Goal: Task Accomplishment & Management: Complete application form

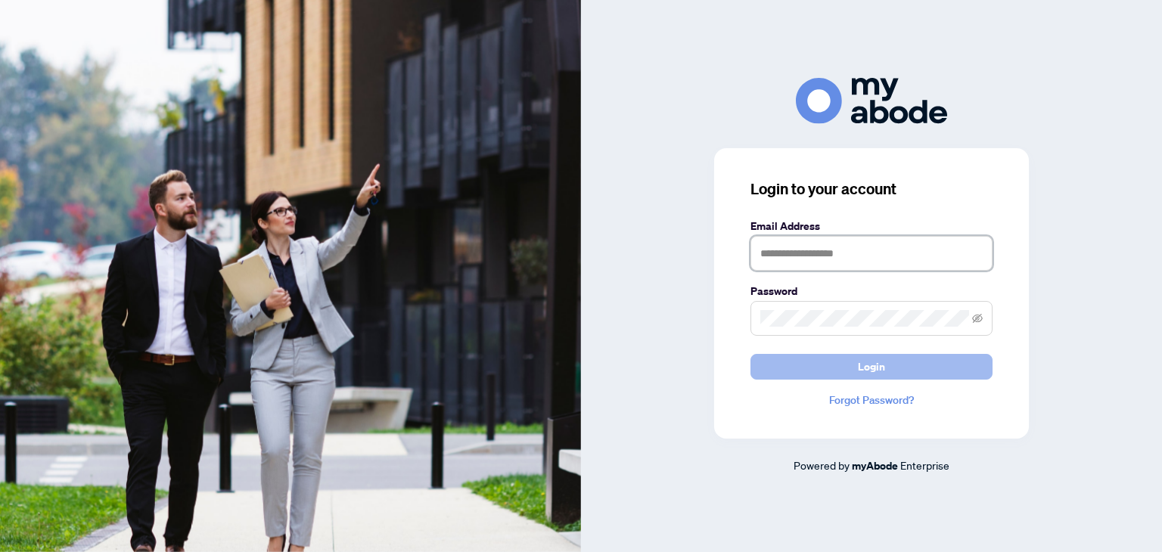
type input "**********"
click at [810, 361] on button "Login" at bounding box center [871, 367] width 242 height 26
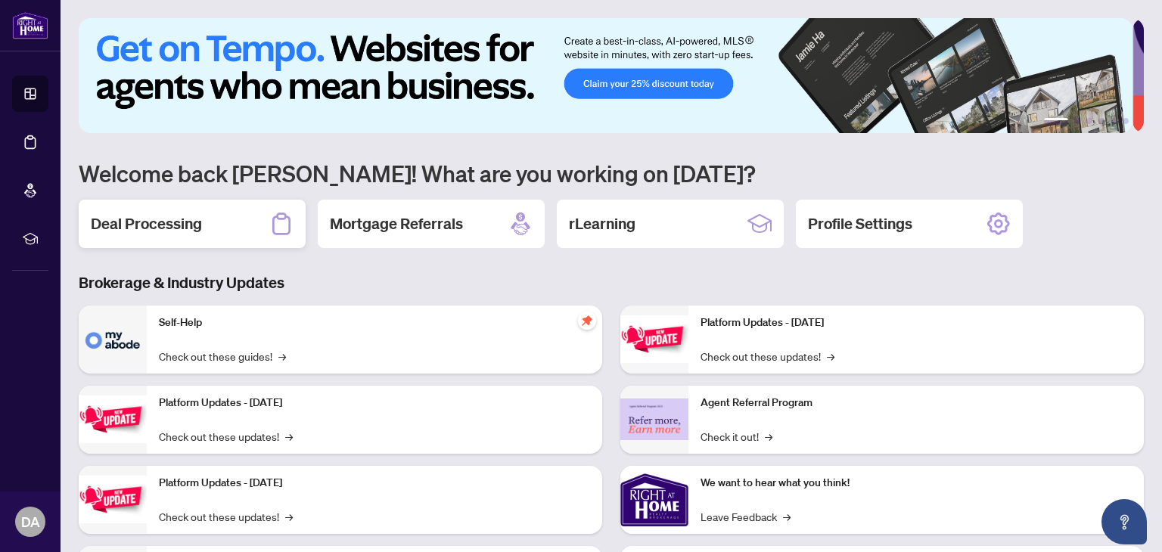
click at [169, 226] on h2 "Deal Processing" at bounding box center [146, 223] width 111 height 21
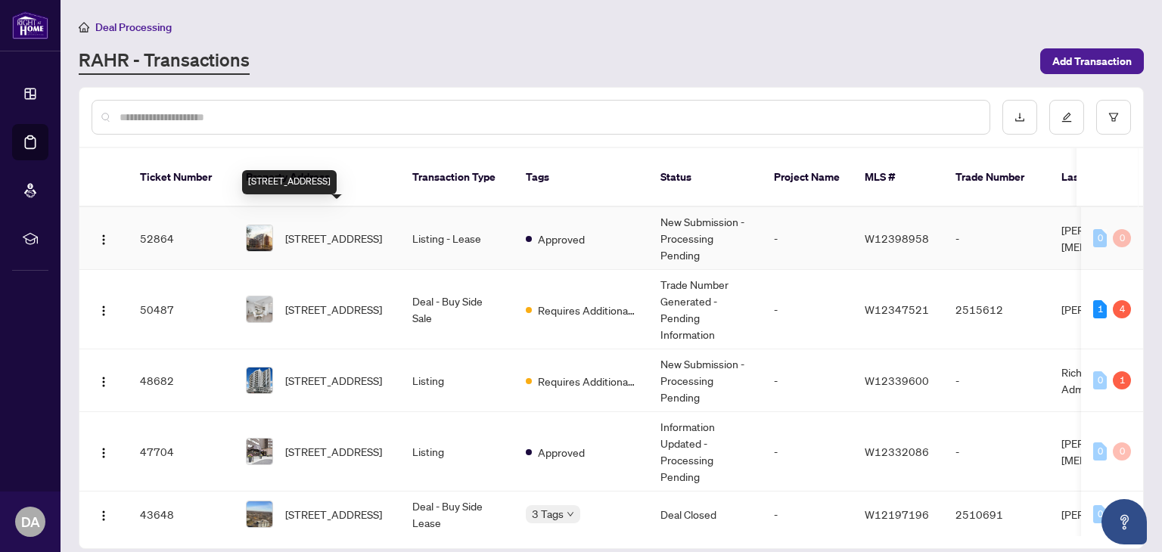
click at [321, 230] on span "[STREET_ADDRESS]" at bounding box center [333, 238] width 97 height 17
click at [315, 230] on span "[STREET_ADDRESS]" at bounding box center [333, 238] width 97 height 17
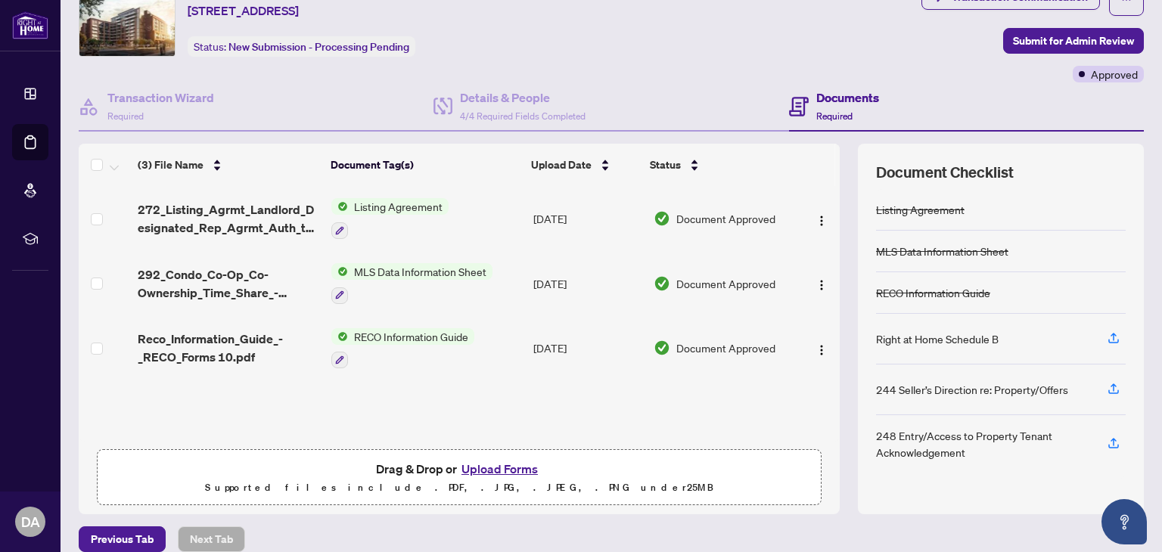
scroll to position [79, 0]
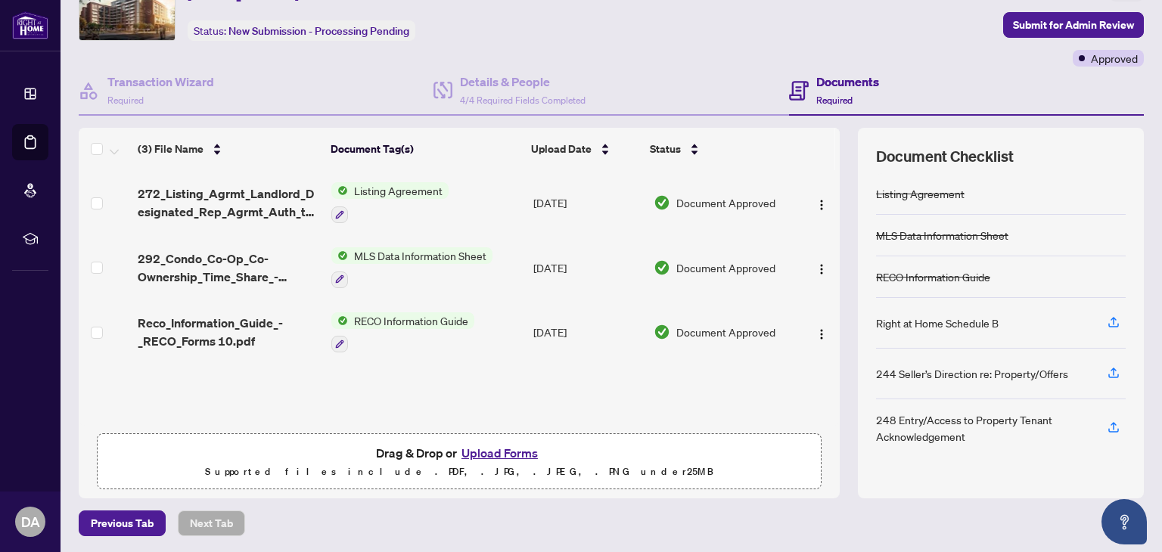
click at [495, 453] on button "Upload Forms" at bounding box center [499, 453] width 85 height 20
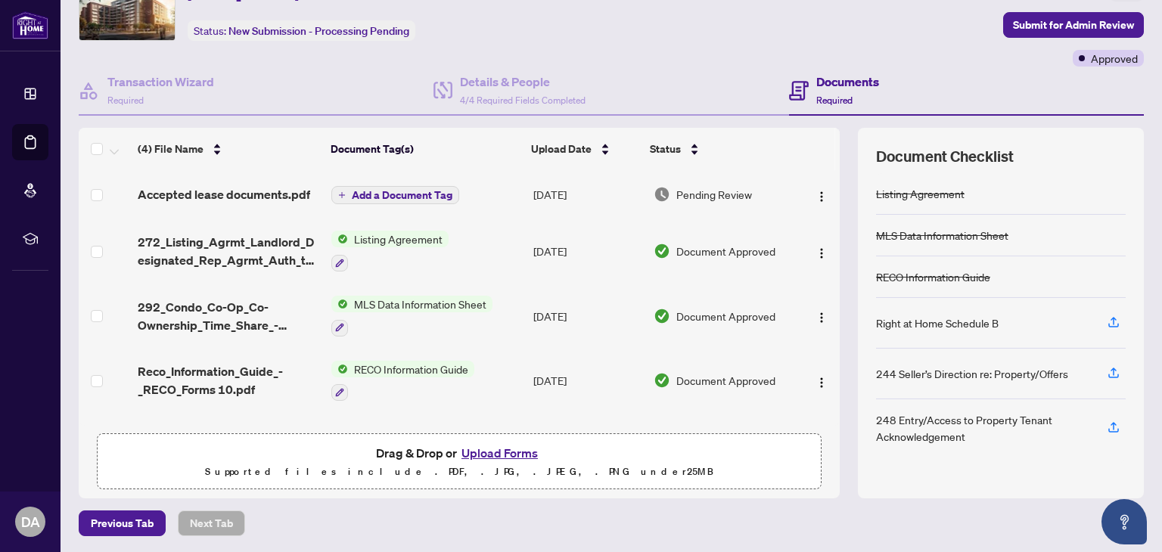
click at [492, 449] on button "Upload Forms" at bounding box center [499, 453] width 85 height 20
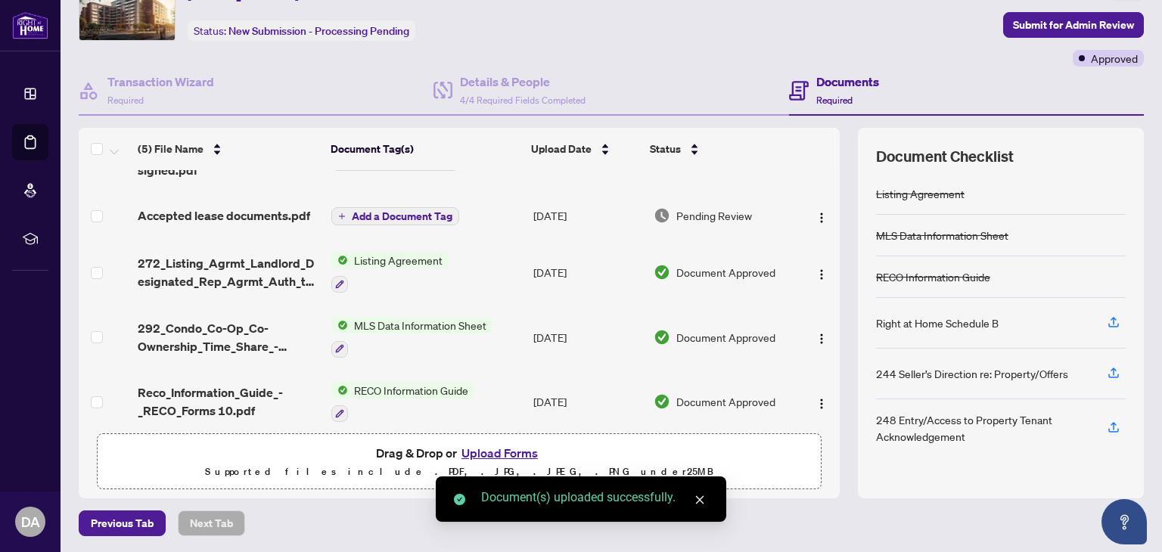
scroll to position [48, 0]
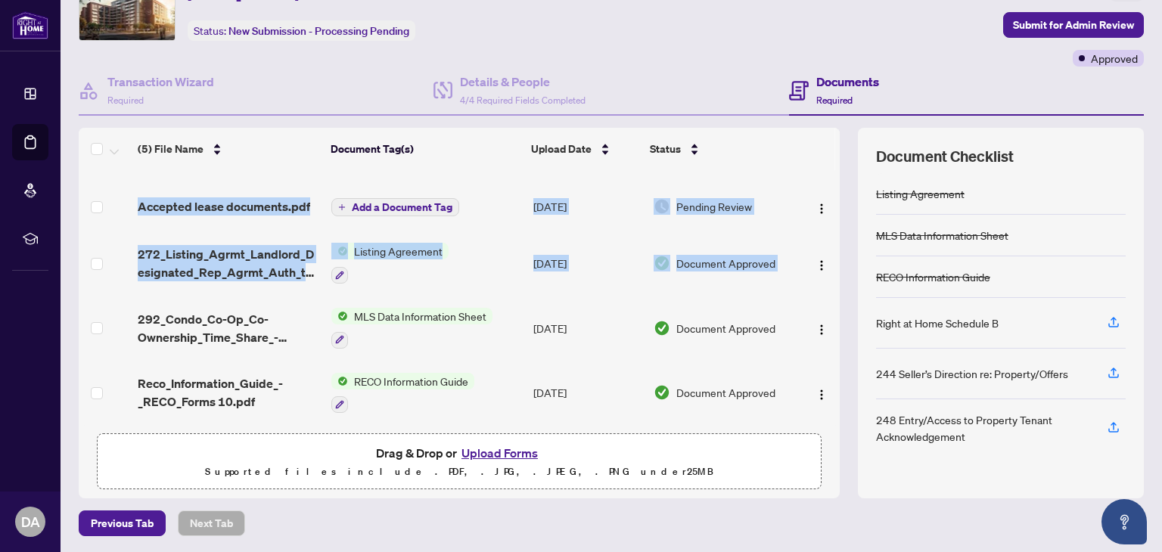
drag, startPoint x: 823, startPoint y: 265, endPoint x: 828, endPoint y: 200, distance: 65.3
click at [828, 200] on div "(5) File Name Document Tag(s) Upload Date Status Accepted lease documents all s…" at bounding box center [611, 313] width 1065 height 371
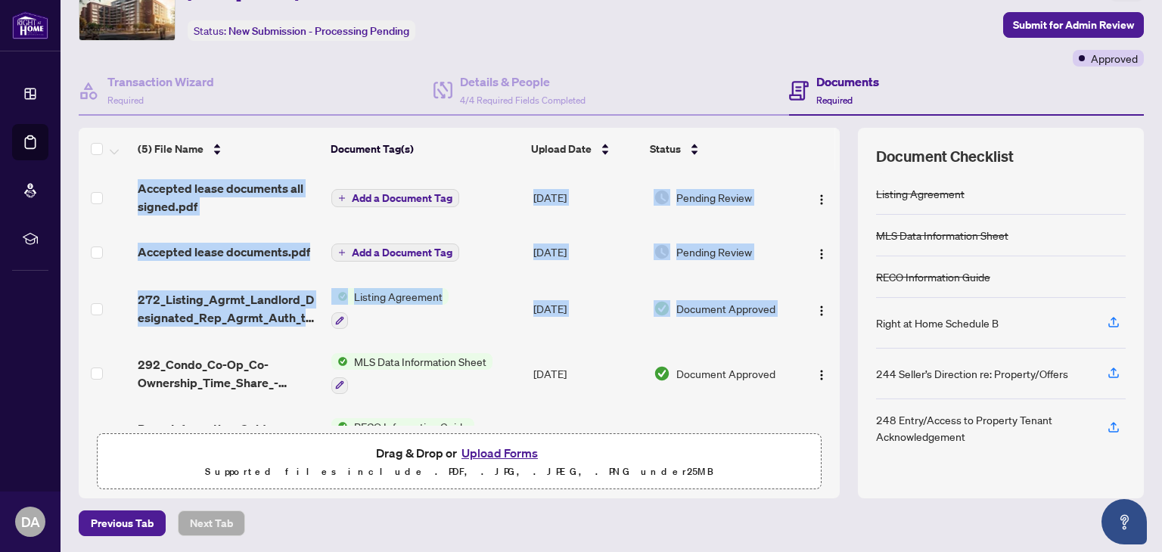
scroll to position [0, 0]
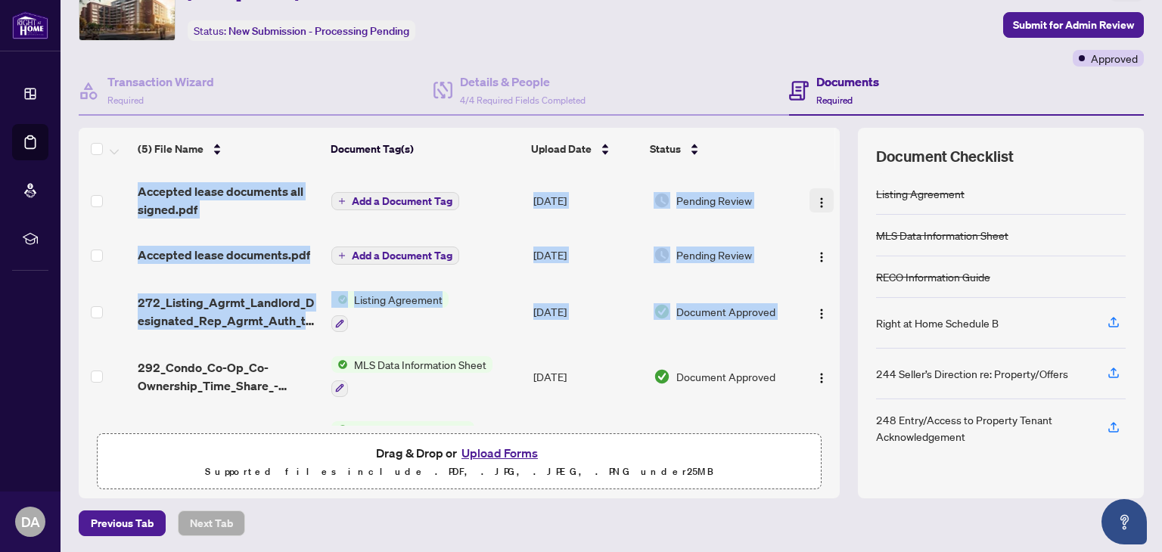
click at [815, 197] on img "button" at bounding box center [821, 203] width 12 height 12
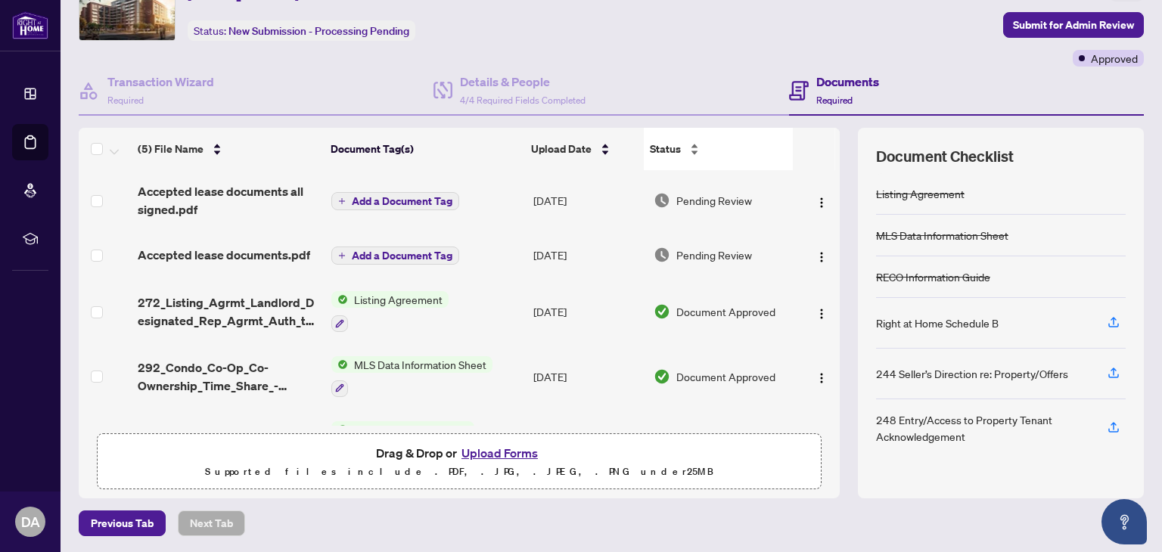
click at [739, 157] on div "Status" at bounding box center [718, 149] width 137 height 17
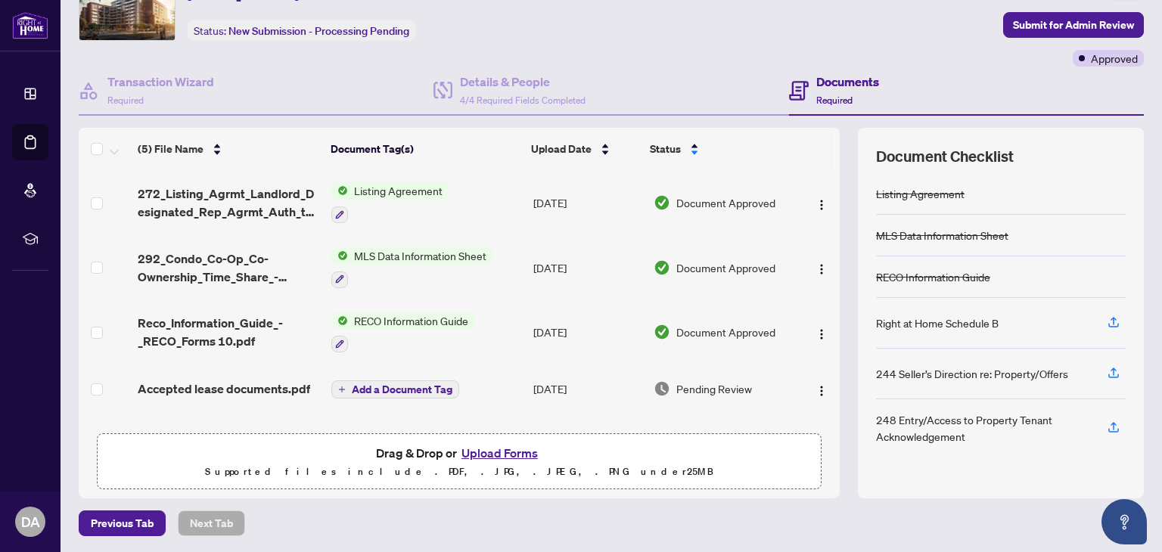
scroll to position [48, 0]
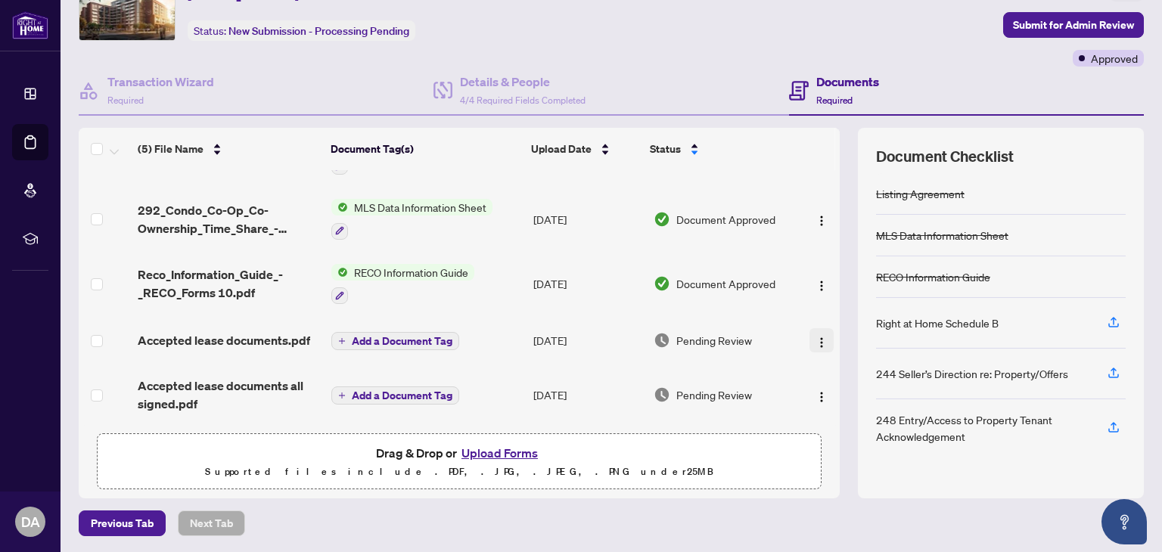
click at [815, 337] on img "button" at bounding box center [821, 343] width 12 height 12
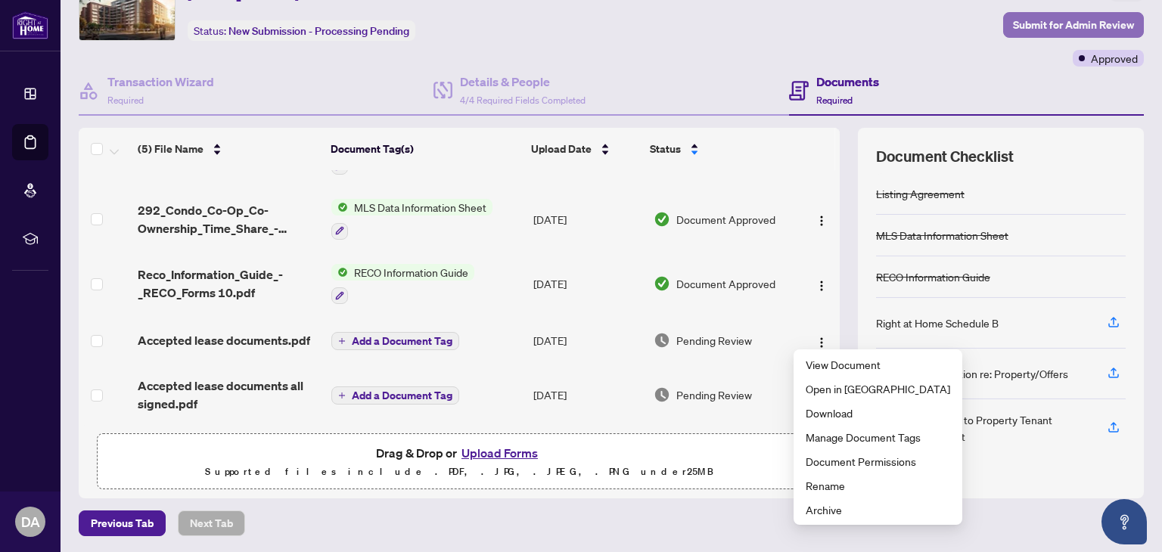
click at [1074, 23] on span "Submit for Admin Review" at bounding box center [1073, 25] width 121 height 24
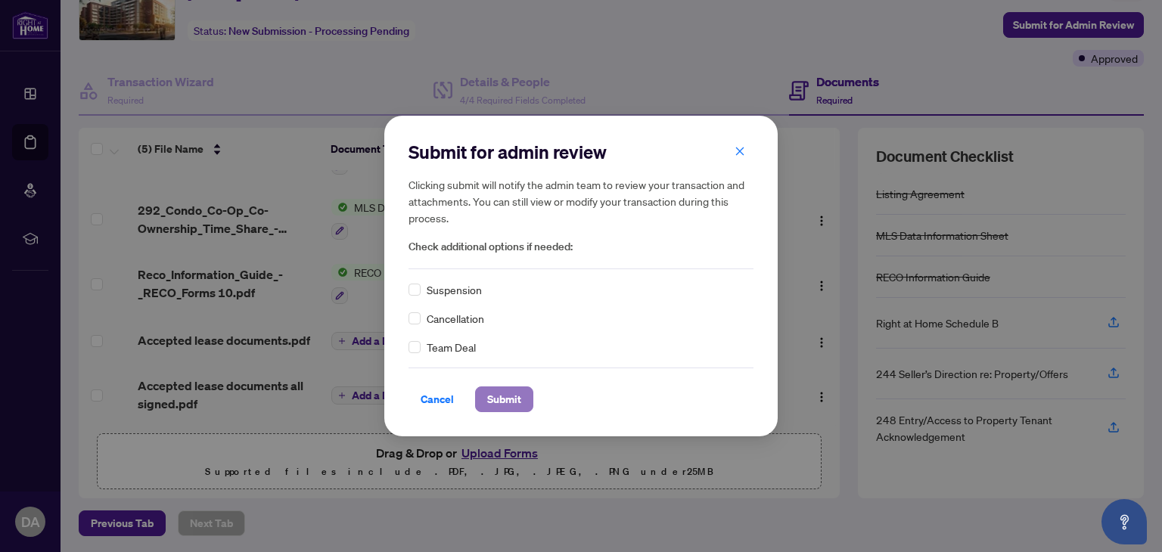
click at [499, 406] on span "Submit" at bounding box center [504, 399] width 34 height 24
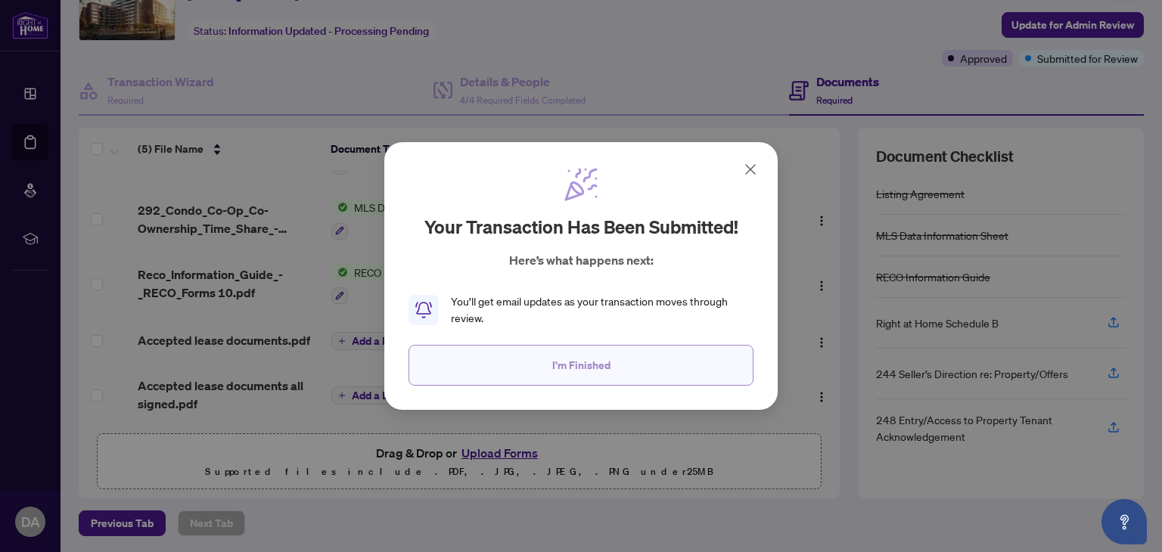
click at [573, 364] on span "I'm Finished" at bounding box center [581, 365] width 58 height 24
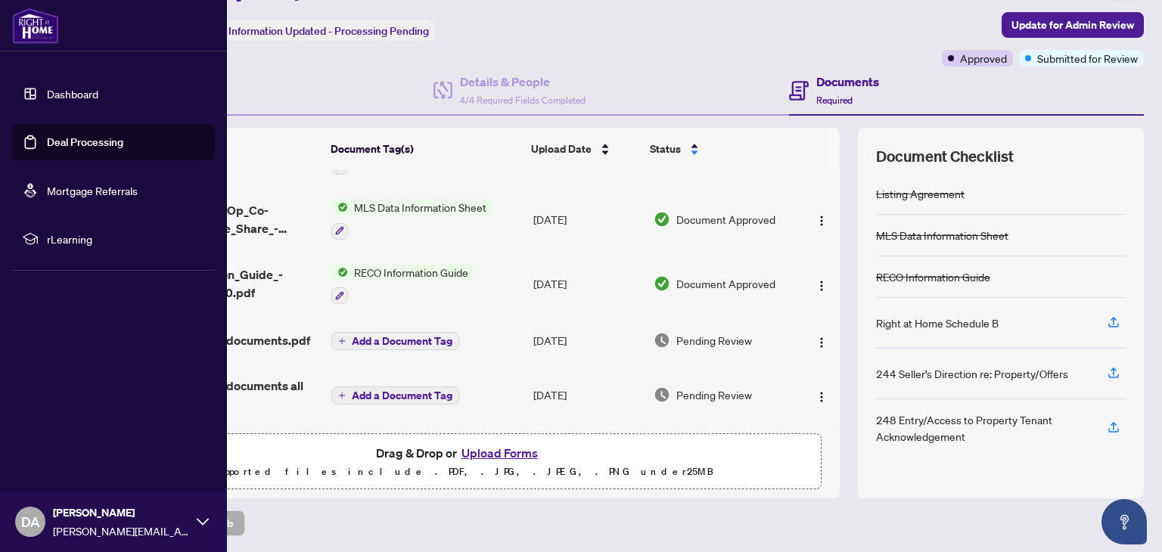
click at [76, 145] on link "Deal Processing" at bounding box center [85, 142] width 76 height 14
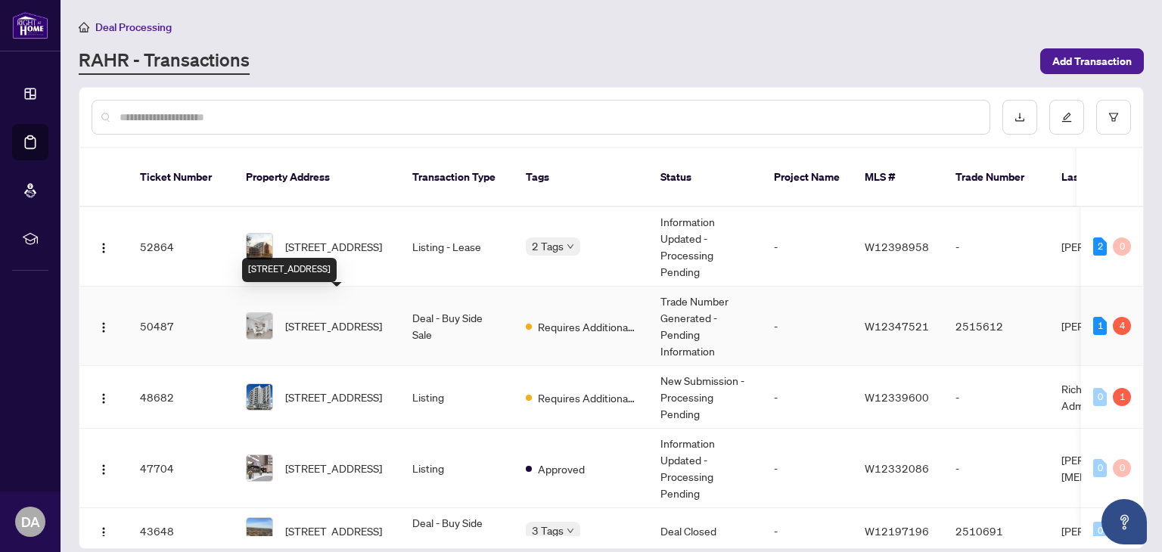
click at [377, 318] on span "208-155 Downsview Park Blvd, Toronto, Ontario M3K 0E3, Canada" at bounding box center [333, 326] width 97 height 17
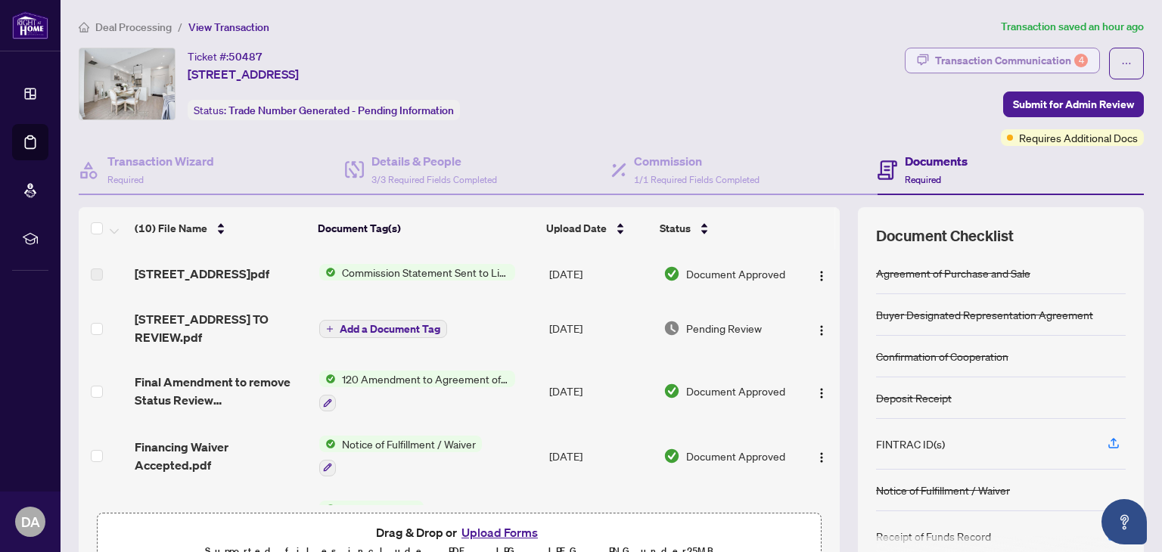
click at [966, 63] on div "Transaction Communication 4" at bounding box center [1011, 60] width 153 height 24
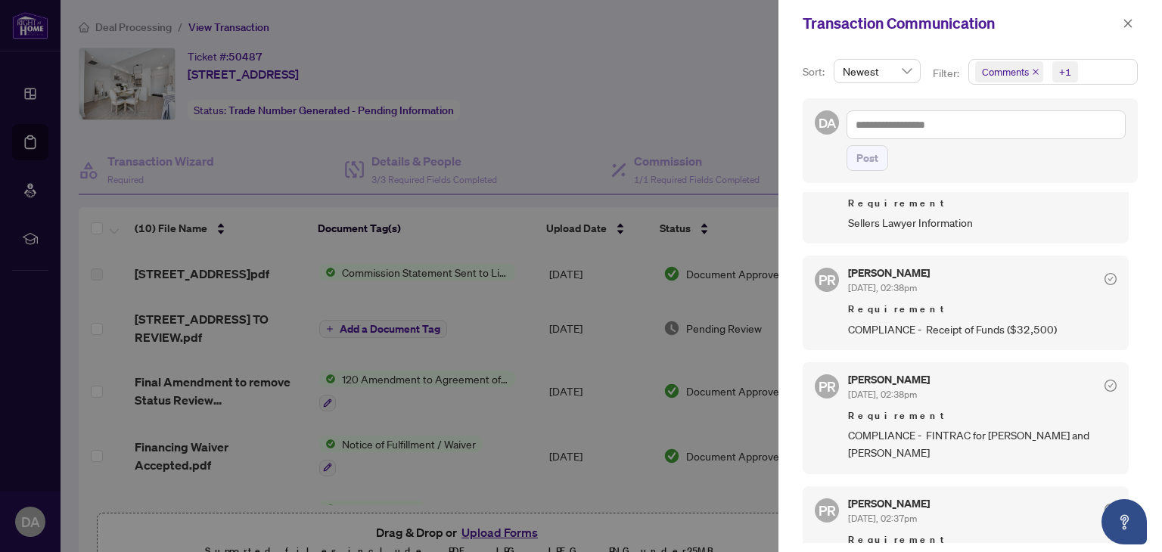
scroll to position [23, 0]
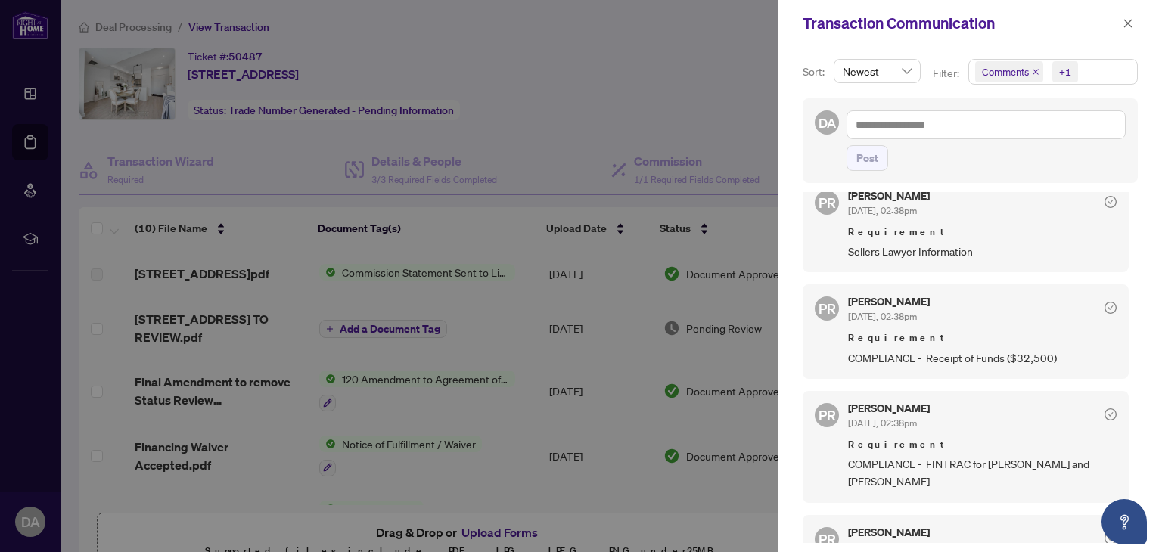
click at [468, 234] on div at bounding box center [581, 276] width 1162 height 552
click at [1127, 23] on icon "close" at bounding box center [1128, 23] width 8 height 8
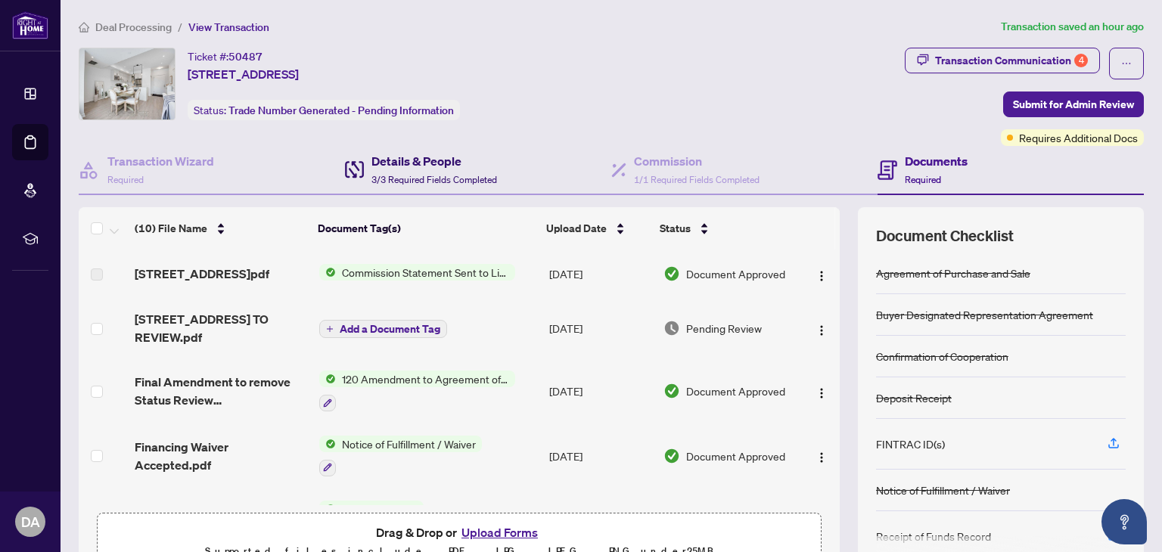
click at [400, 174] on span "3/3 Required Fields Completed" at bounding box center [434, 179] width 126 height 11
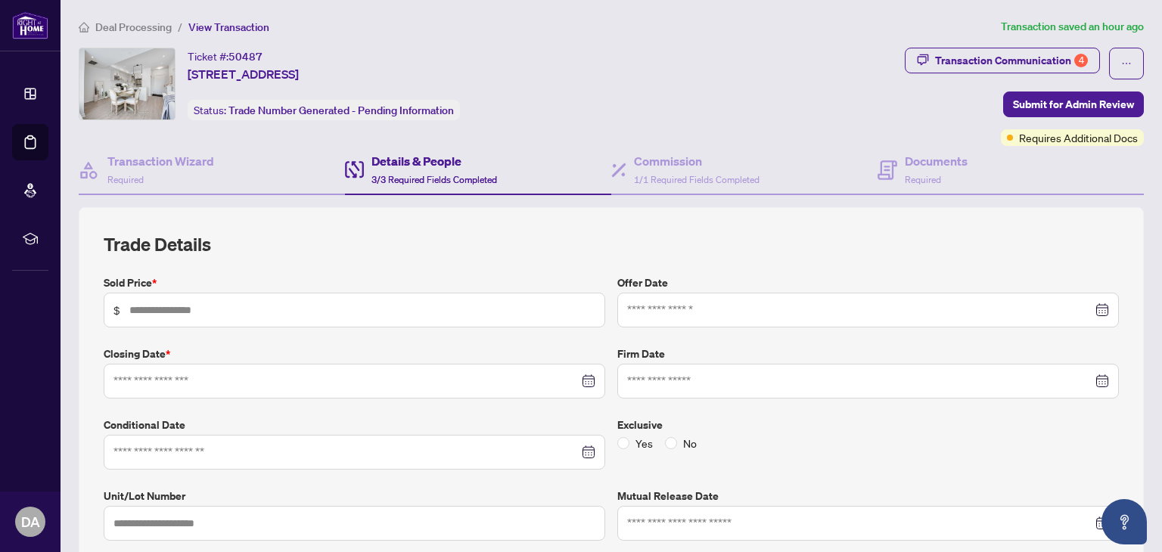
type input "*******"
type input "***"
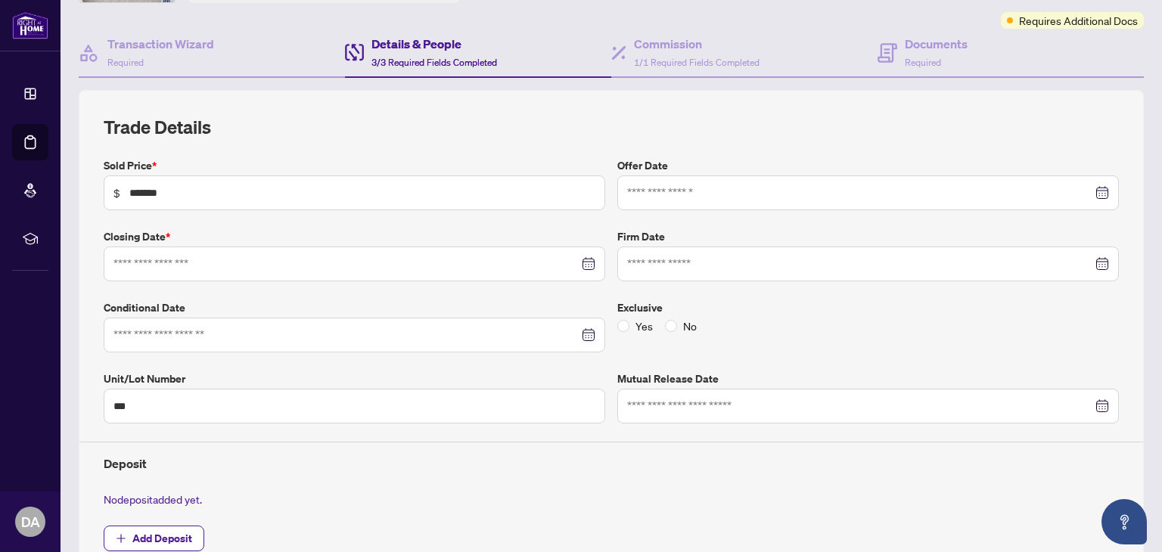
type input "**********"
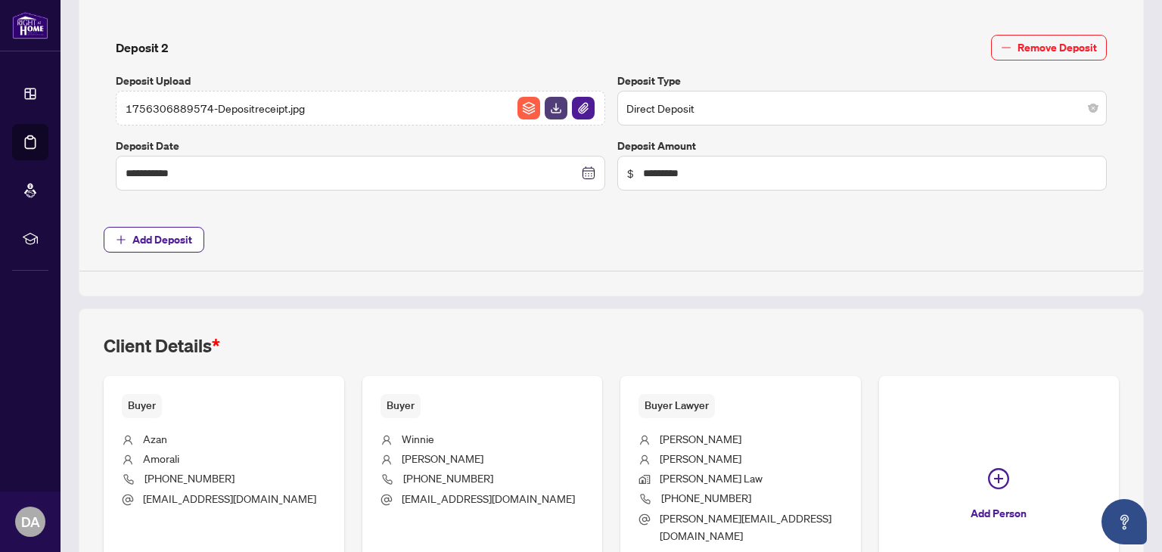
scroll to position [876, 0]
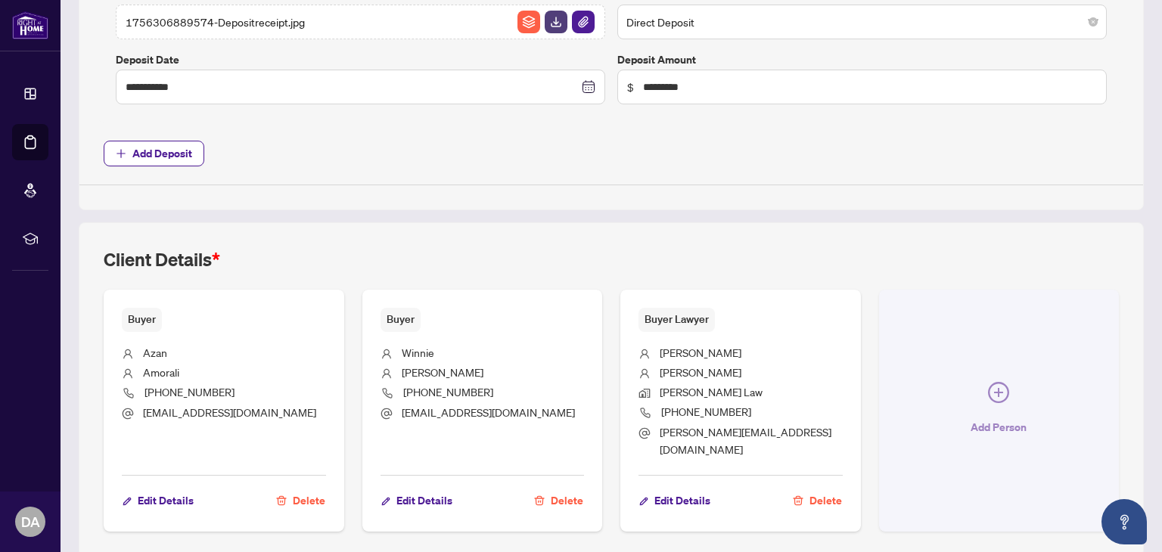
click at [998, 363] on button "Add Person" at bounding box center [999, 411] width 241 height 242
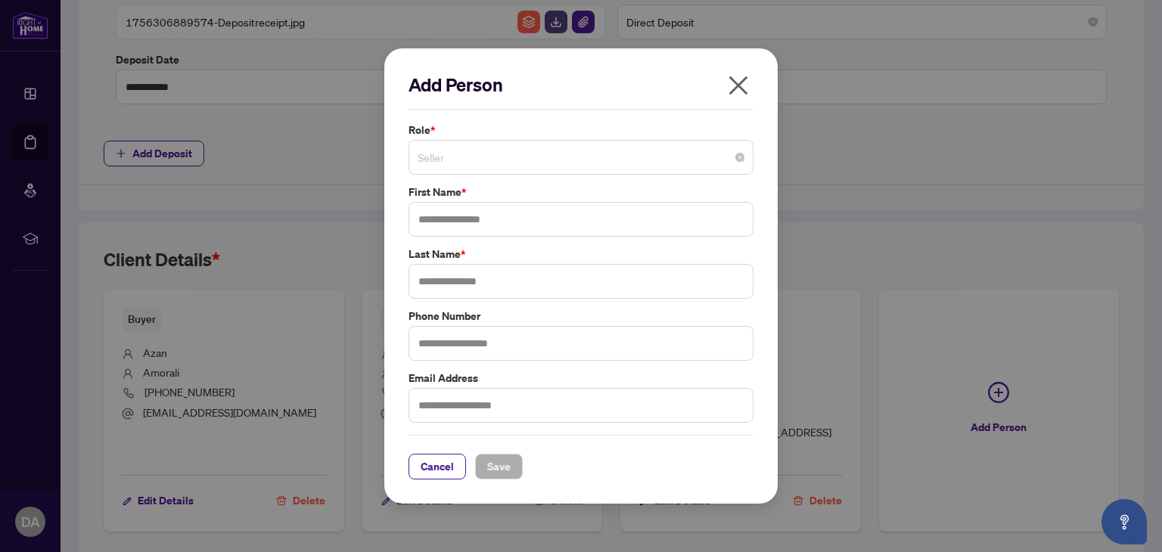
click at [529, 169] on span "Seller" at bounding box center [580, 157] width 327 height 29
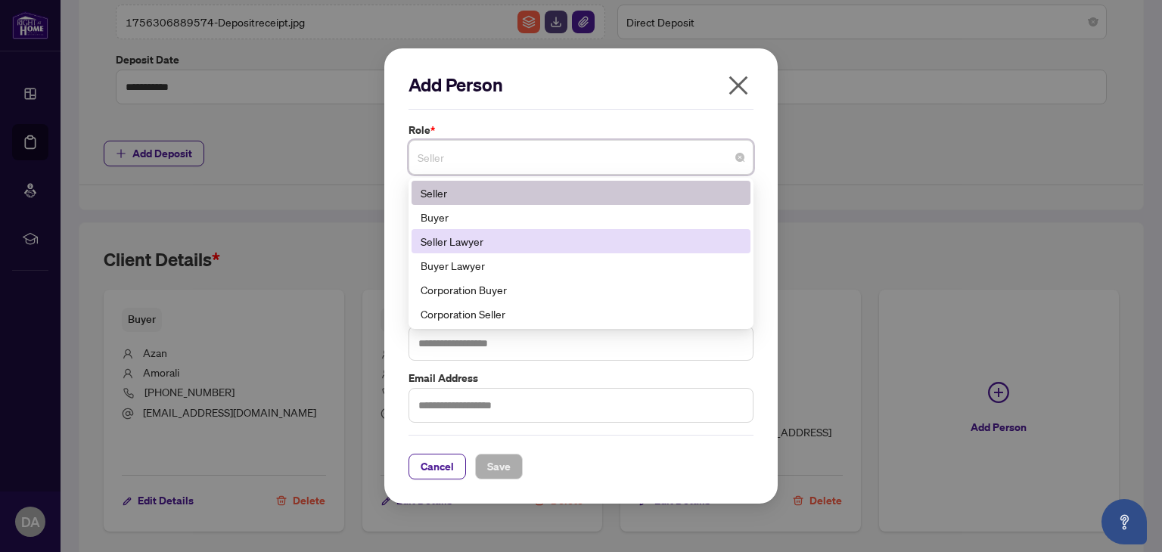
click at [509, 246] on div "Seller Lawyer" at bounding box center [581, 241] width 321 height 17
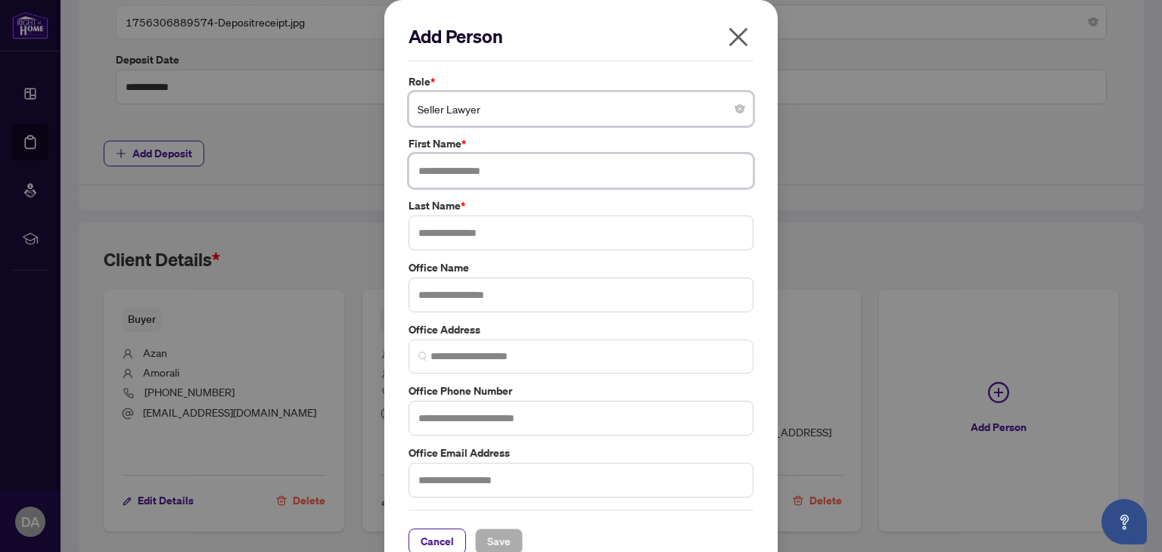
click at [532, 178] on input "text" at bounding box center [580, 171] width 345 height 35
type input "*******"
click at [464, 222] on input "text" at bounding box center [580, 233] width 345 height 35
type input "****"
click at [469, 283] on input "text" at bounding box center [580, 295] width 345 height 35
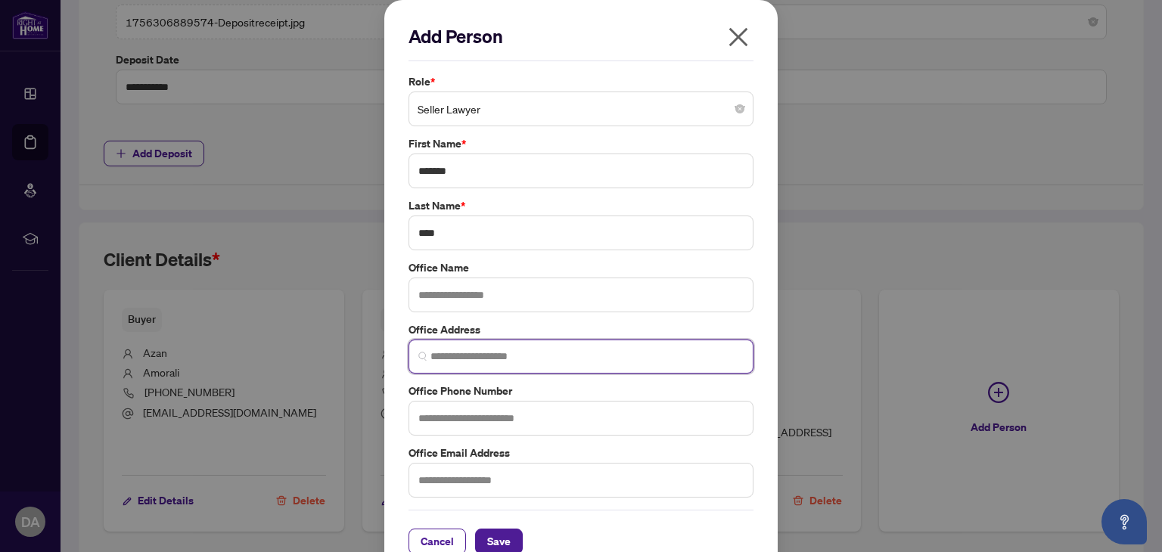
click at [510, 355] on input "search" at bounding box center [586, 357] width 313 height 16
paste input "**********"
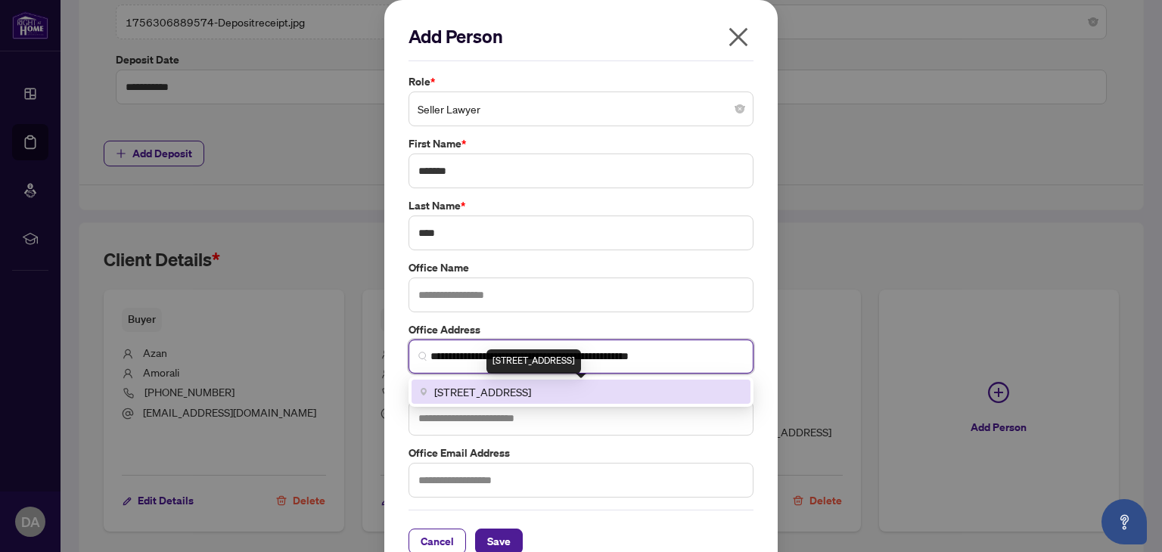
click at [493, 388] on span "50 Acadia Avenue suite 308, Markham, Ontario L3R 0B3, Canada" at bounding box center [482, 391] width 97 height 17
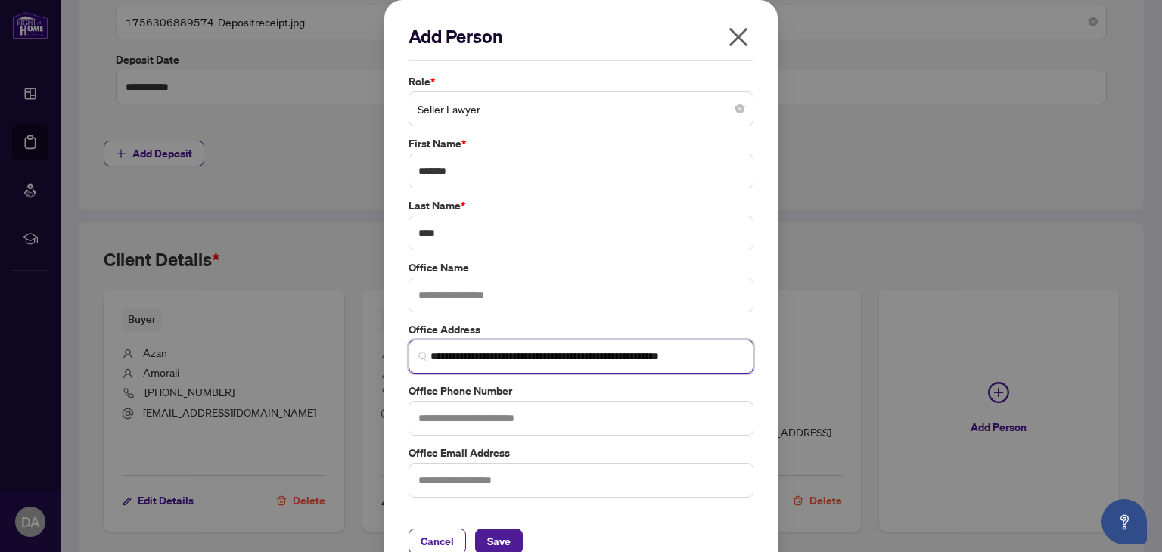
type input "**********"
paste input "**********"
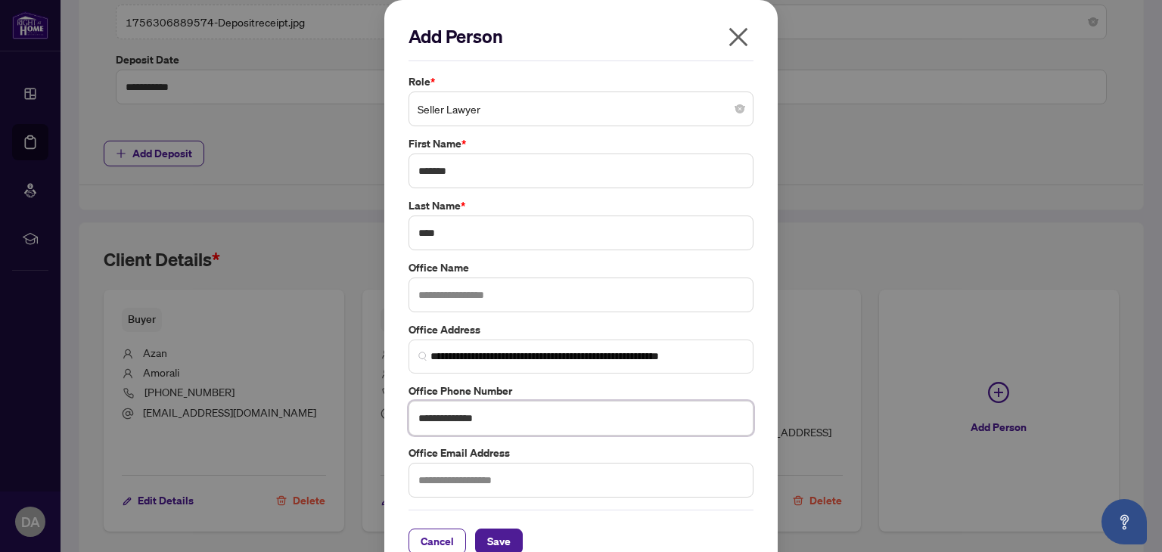
type input "**********"
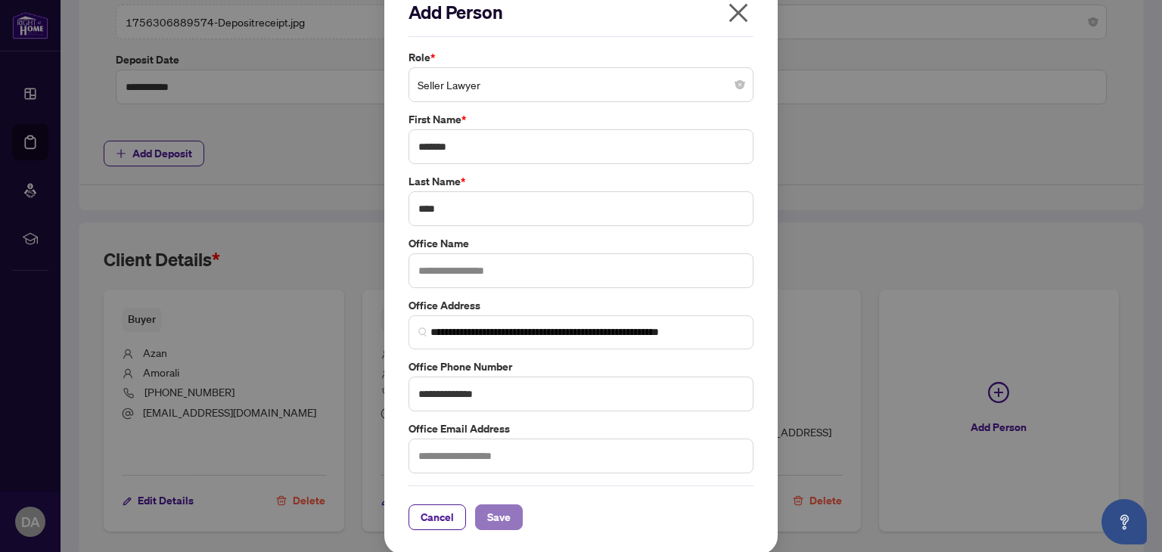
click at [496, 515] on span "Save" at bounding box center [498, 517] width 23 height 24
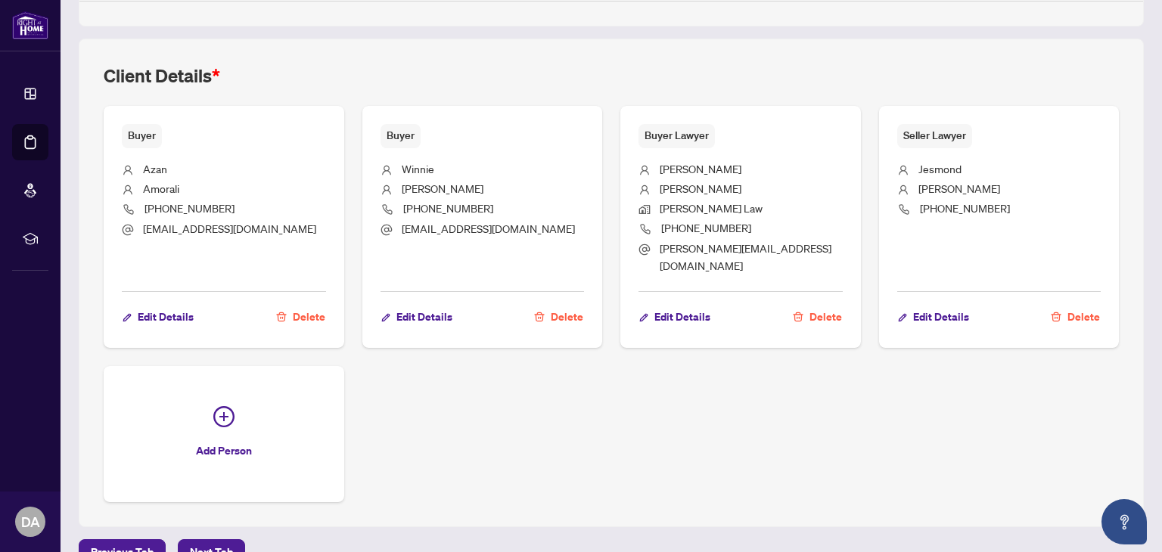
scroll to position [1069, 0]
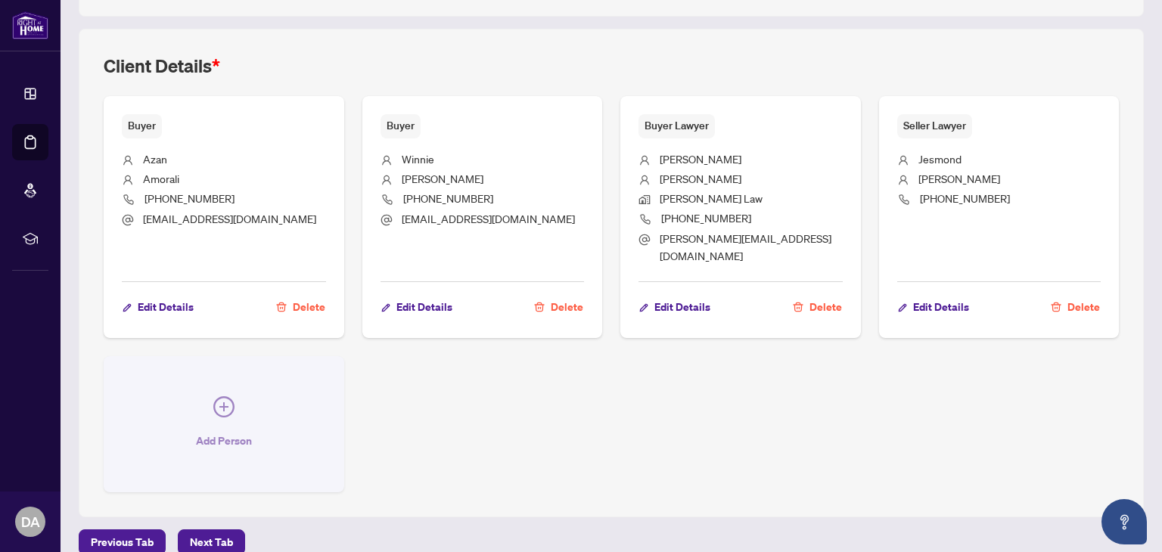
click at [233, 388] on button "Add Person" at bounding box center [224, 424] width 241 height 136
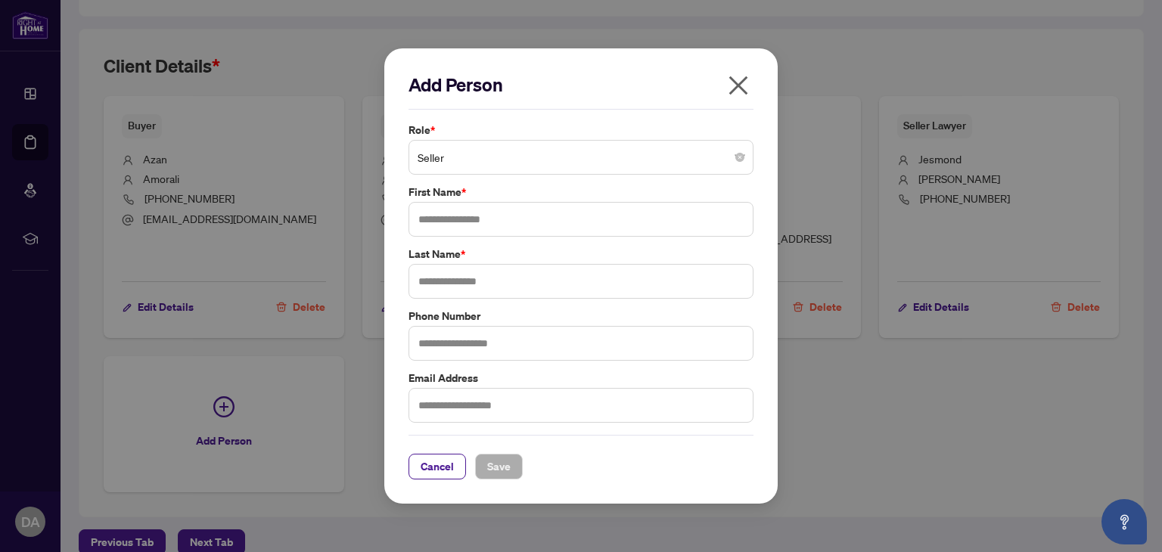
click at [581, 152] on span "Seller" at bounding box center [580, 157] width 327 height 29
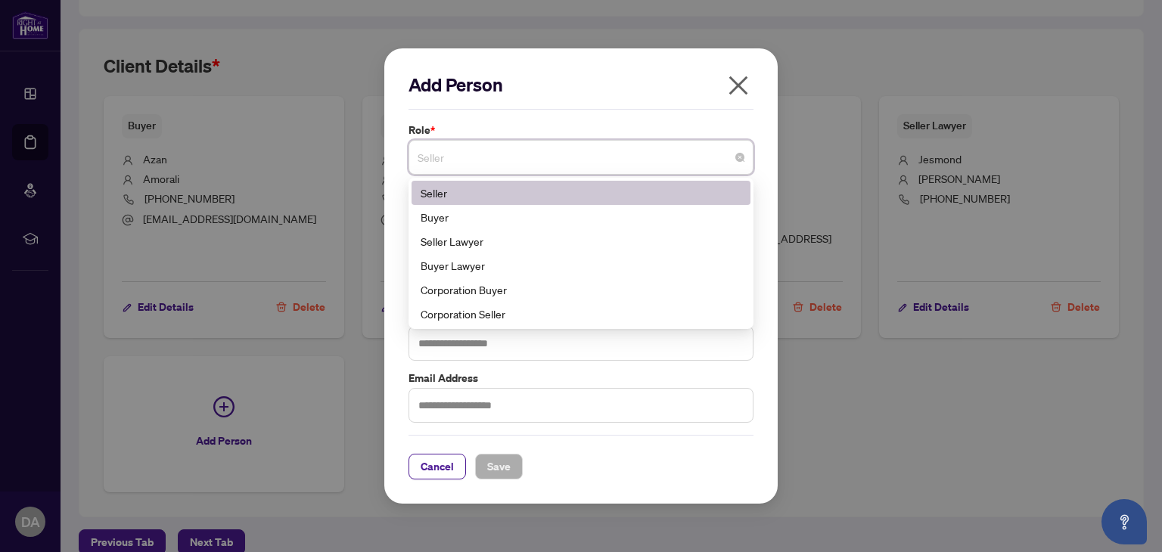
click at [646, 36] on div "Add Person Role * Seller 1 2 Seller Buyer Seller Lawyer Buyer Lawyer Corporatio…" at bounding box center [581, 276] width 1162 height 552
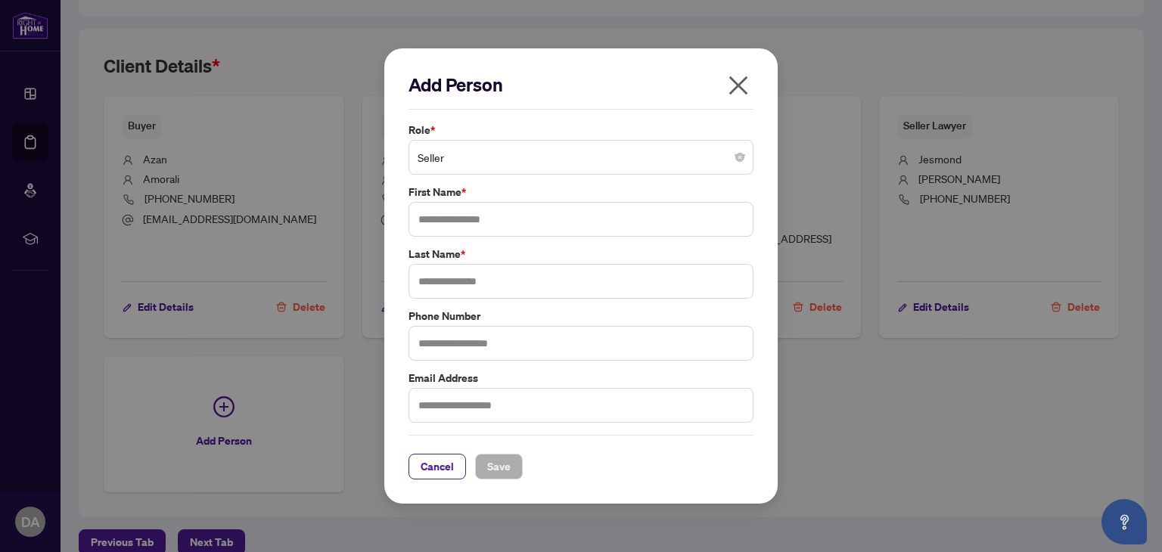
click at [738, 91] on icon "close" at bounding box center [738, 85] width 24 height 24
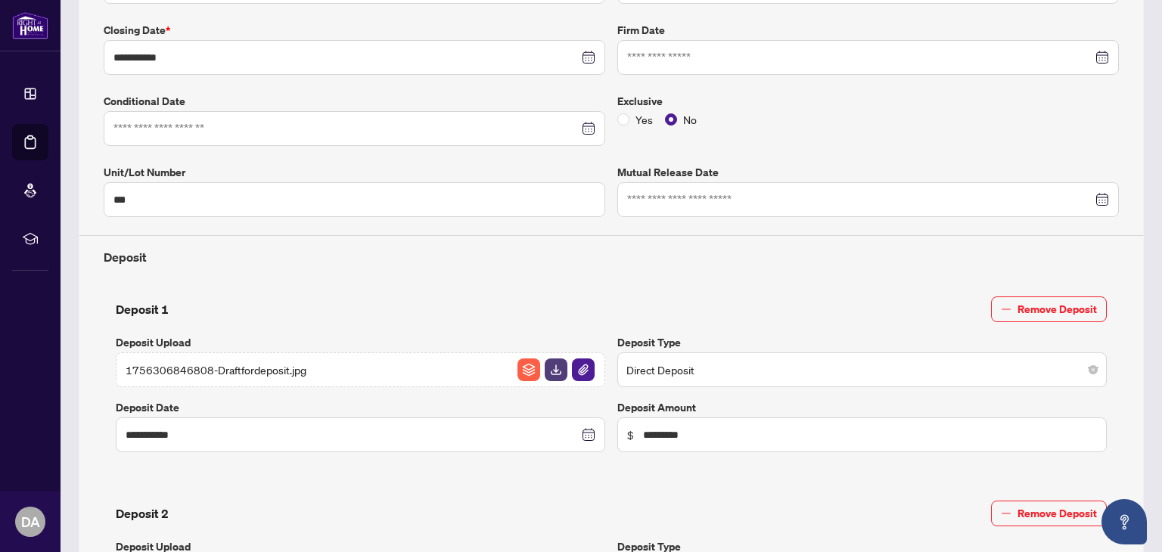
scroll to position [0, 0]
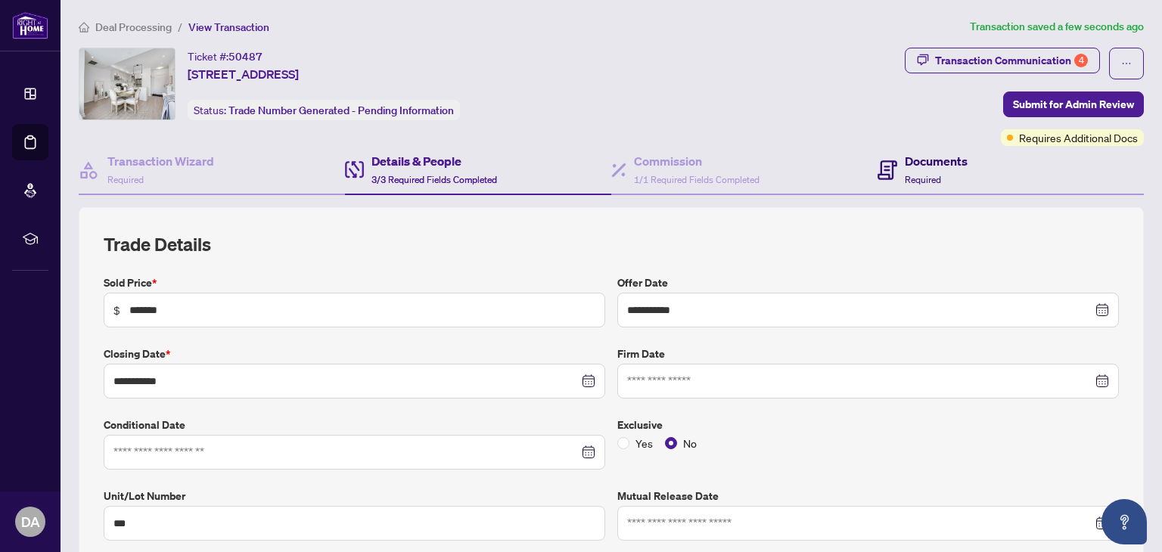
click at [905, 175] on span "Required" at bounding box center [923, 179] width 36 height 11
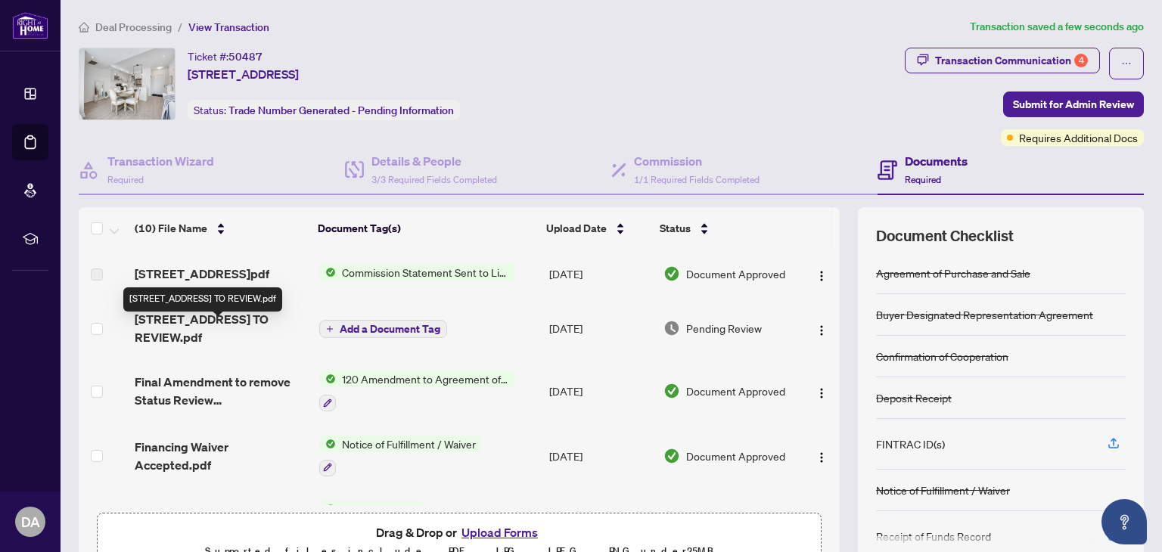
click at [268, 342] on span "208-155 Downsview Park Blvd - TS - AGENT TO REVIEW.pdf" at bounding box center [221, 328] width 172 height 36
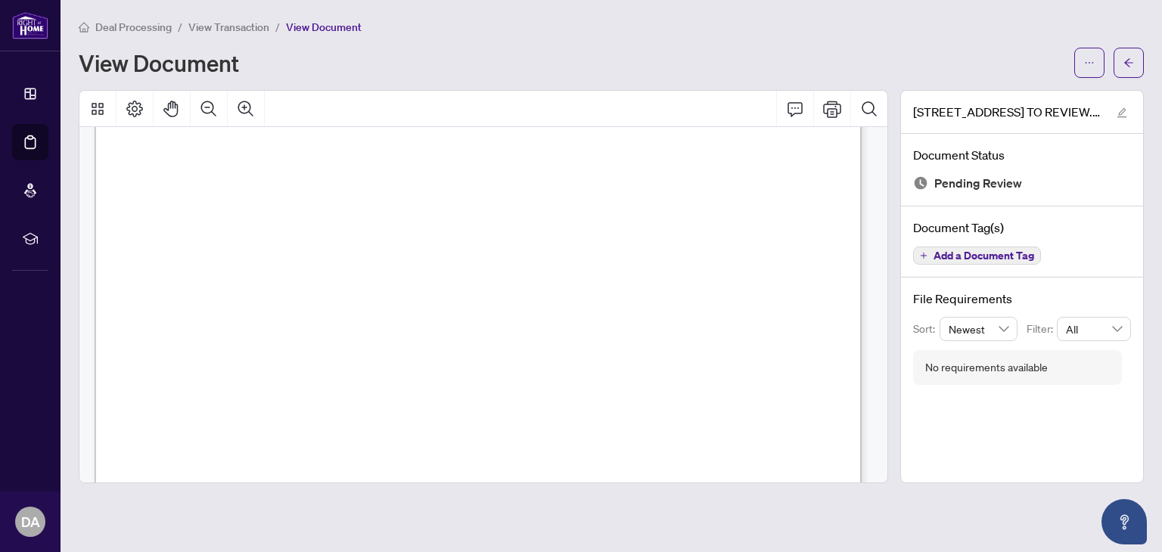
scroll to position [265, 0]
click at [1126, 110] on icon "edit" at bounding box center [1121, 112] width 11 height 11
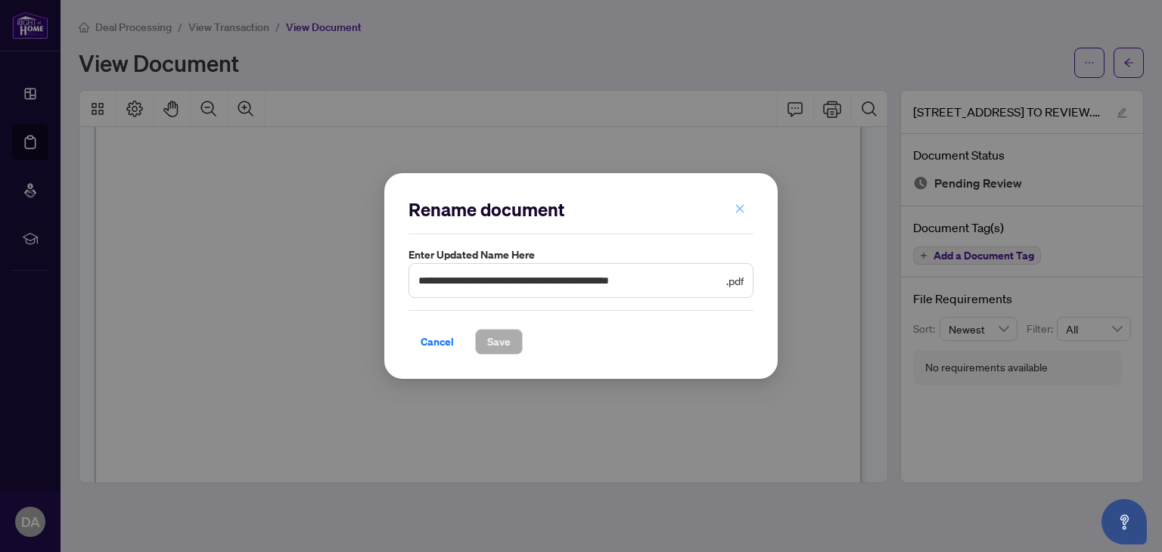
click at [742, 205] on icon "close" at bounding box center [739, 208] width 11 height 11
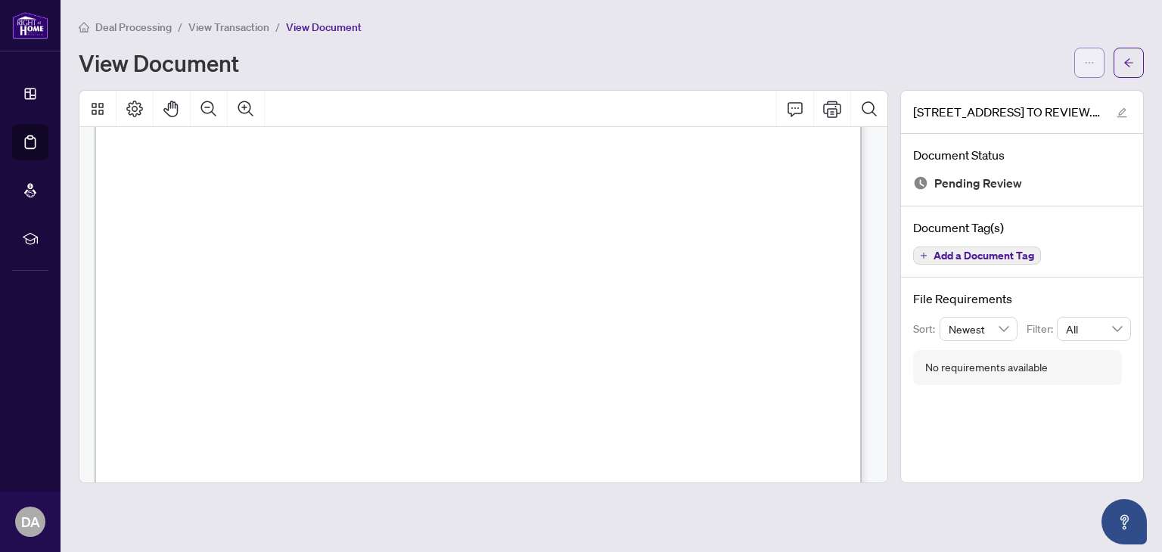
click at [1092, 64] on icon "ellipsis" at bounding box center [1089, 62] width 11 height 11
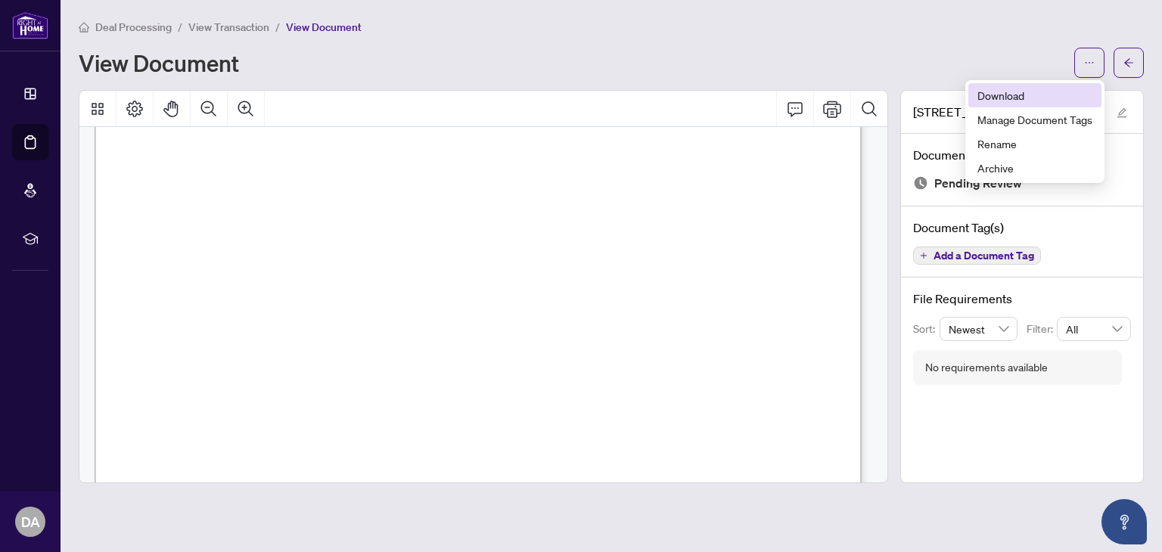
click at [1029, 89] on span "Download" at bounding box center [1034, 95] width 115 height 17
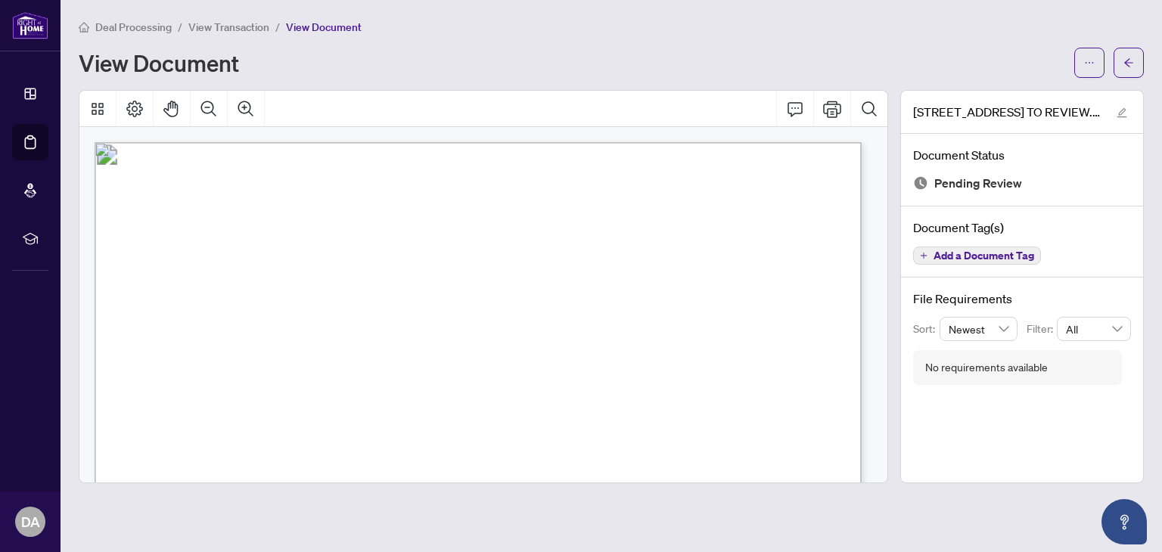
click at [227, 24] on span "View Transaction" at bounding box center [228, 27] width 81 height 14
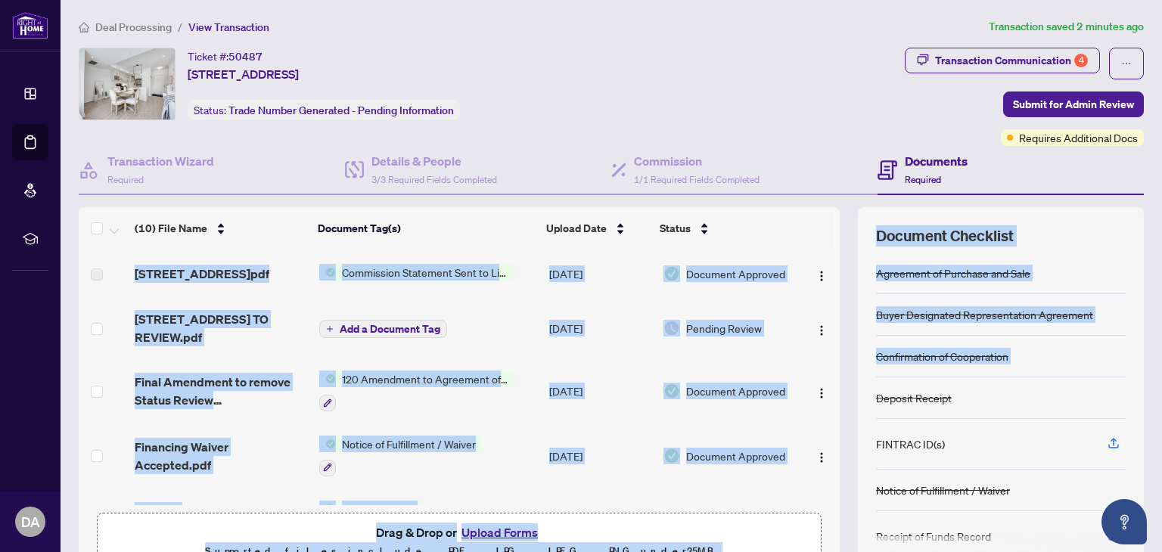
drag, startPoint x: 829, startPoint y: 296, endPoint x: 842, endPoint y: 410, distance: 114.2
click at [842, 410] on div "(10) File Name Document Tag(s) Upload Date Status 208-155 Downsview Park Blvd -…" at bounding box center [611, 392] width 1065 height 371
click at [485, 532] on button "Upload Forms" at bounding box center [499, 533] width 85 height 20
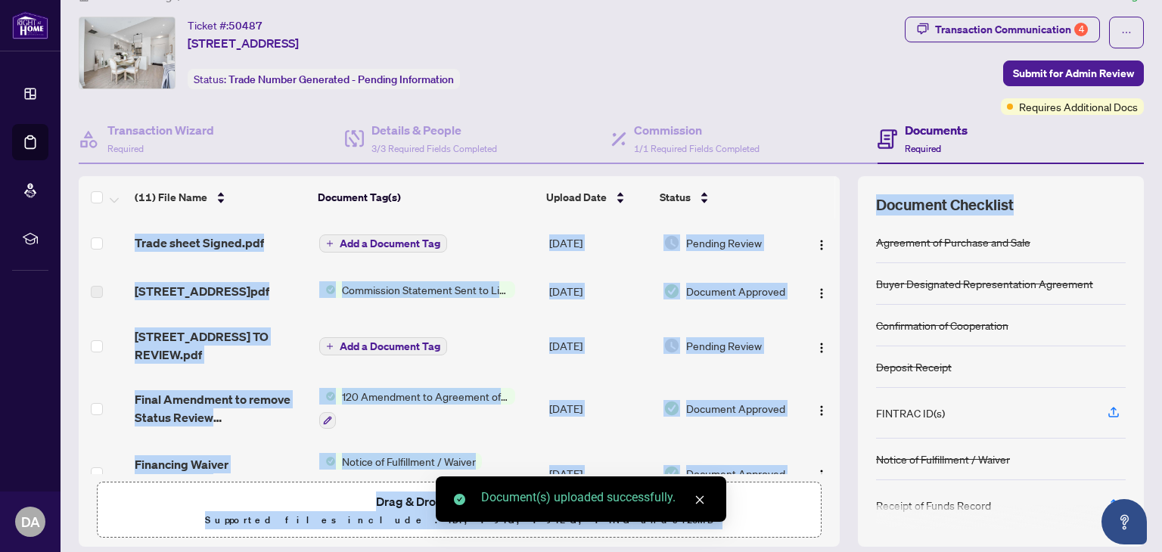
scroll to position [79, 0]
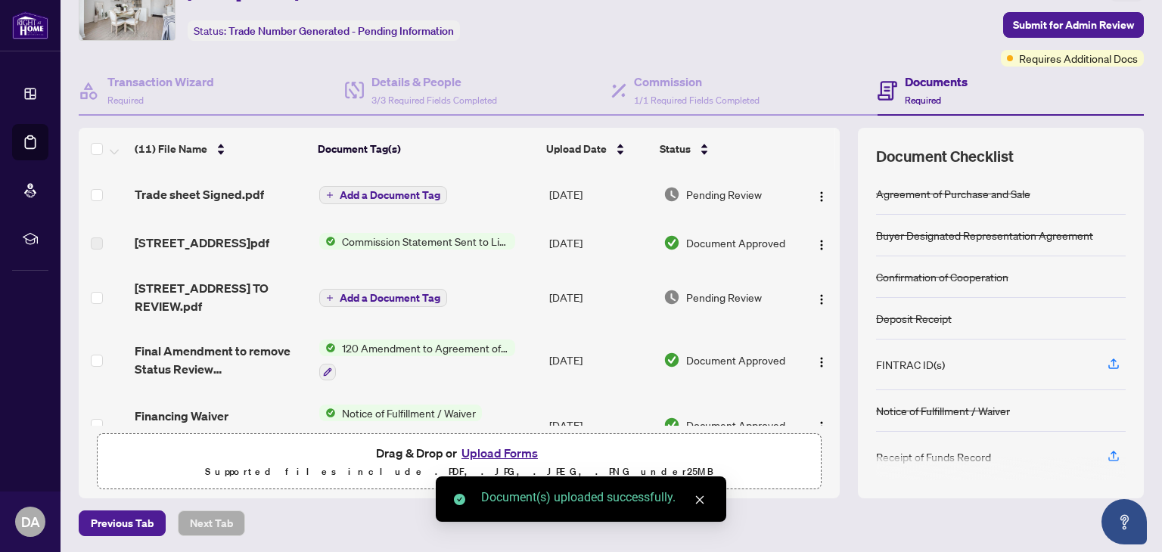
click at [708, 500] on div "Document(s) uploaded successfully." at bounding box center [581, 498] width 290 height 45
click at [697, 495] on icon "close" at bounding box center [699, 500] width 11 height 11
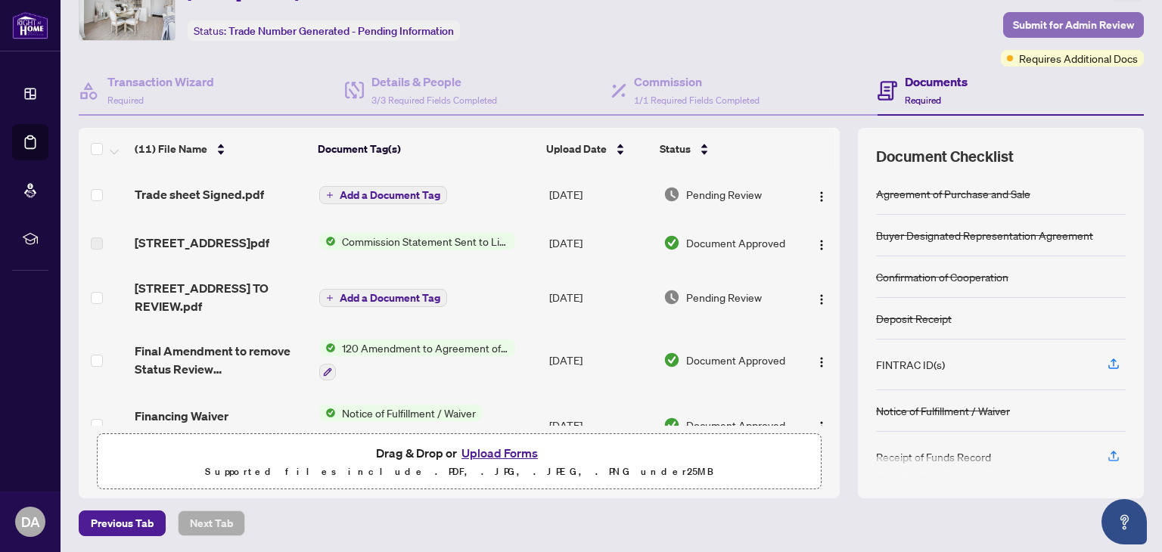
click at [1032, 22] on span "Submit for Admin Review" at bounding box center [1073, 25] width 121 height 24
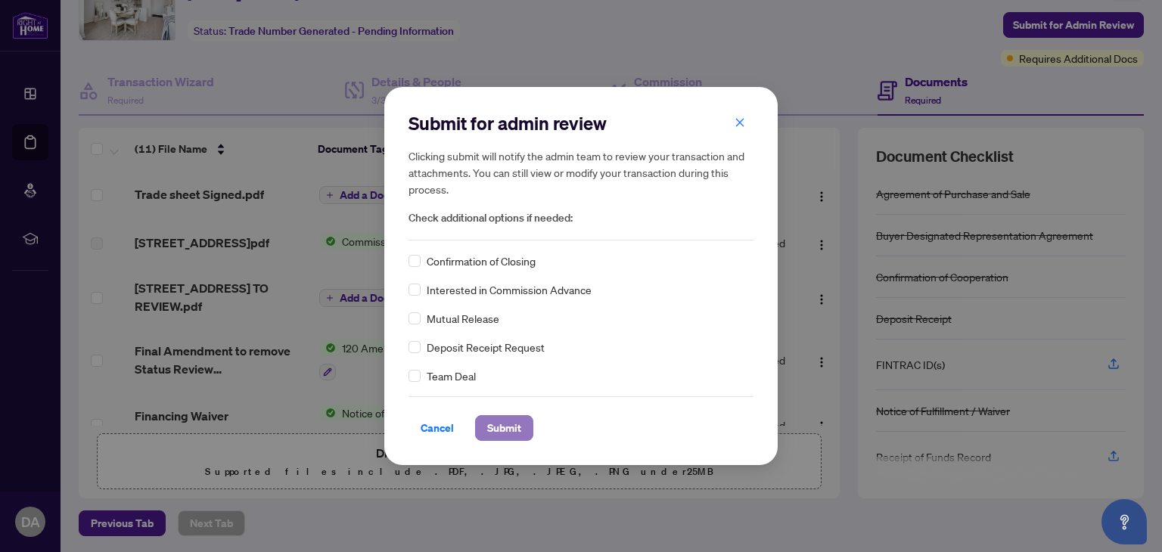
click at [496, 433] on span "Submit" at bounding box center [504, 428] width 34 height 24
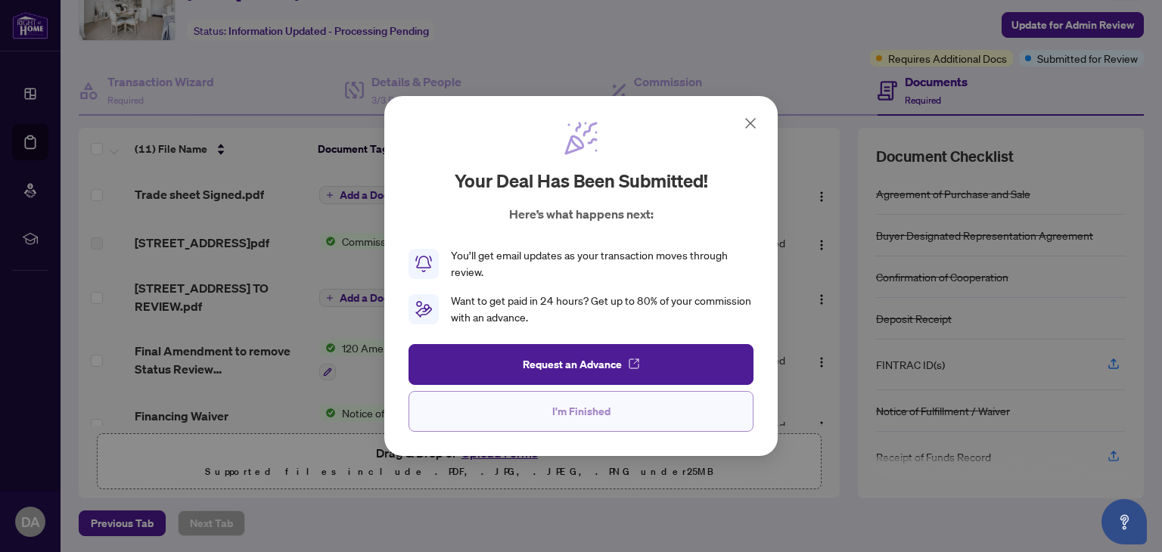
click at [507, 413] on button "I'm Finished" at bounding box center [580, 411] width 345 height 41
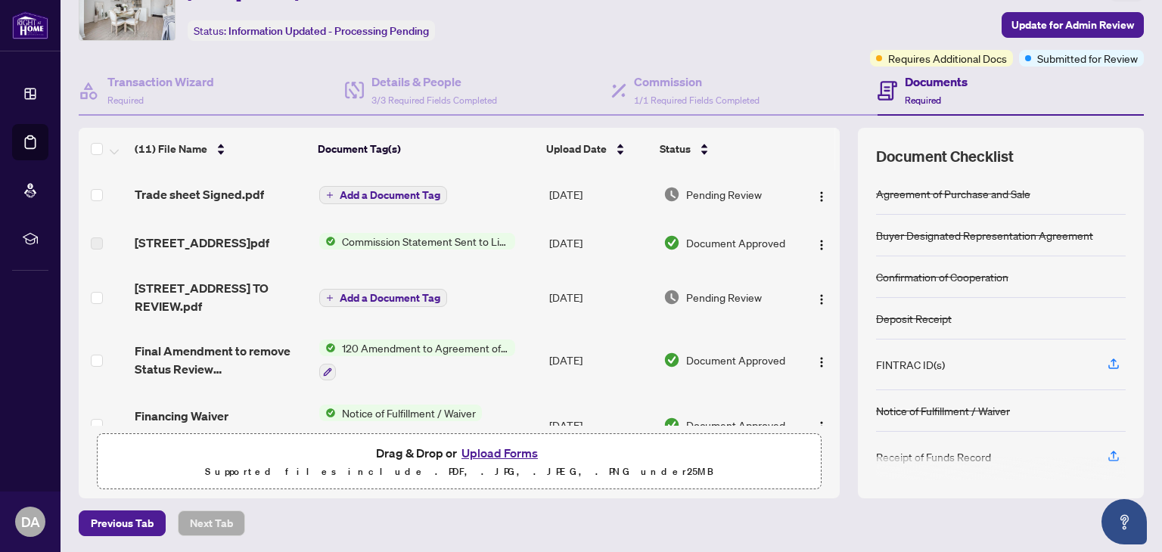
scroll to position [0, 0]
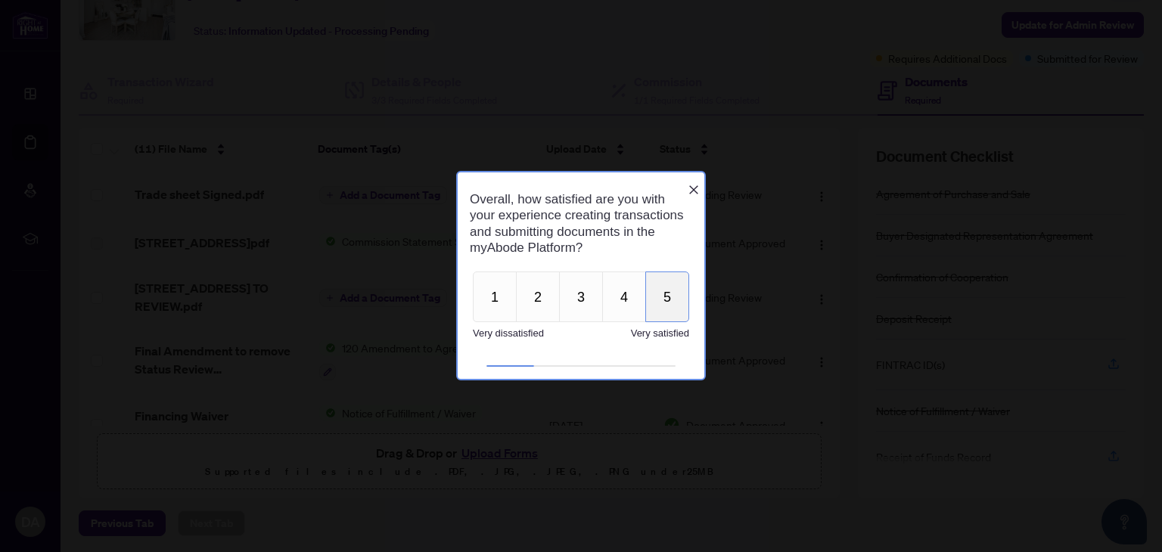
click at [672, 314] on button "5" at bounding box center [667, 297] width 44 height 51
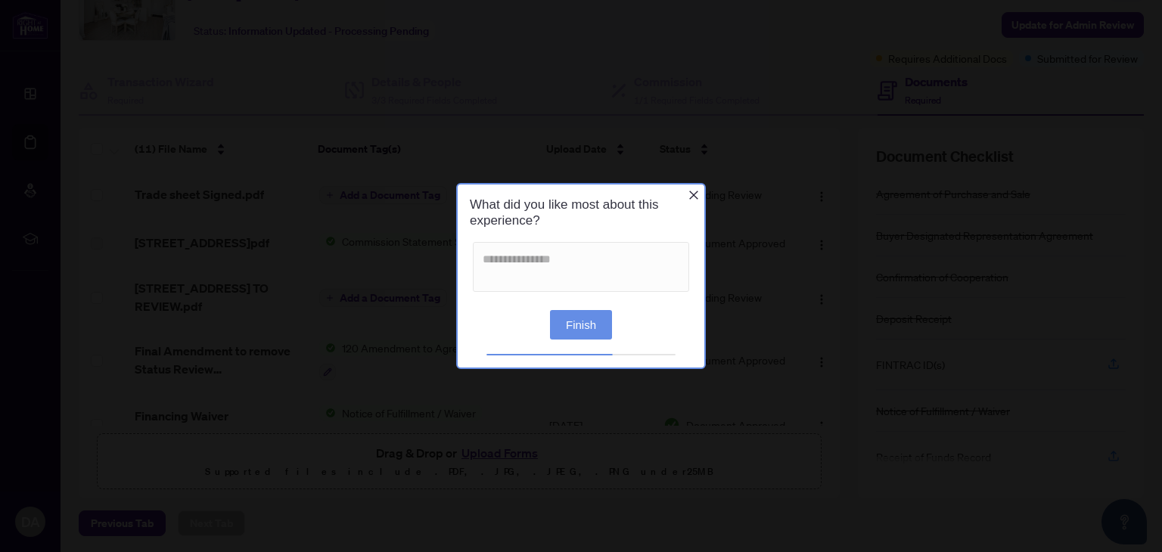
click at [588, 307] on div "Finish" at bounding box center [581, 319] width 247 height 39
click at [582, 324] on button "Finish" at bounding box center [581, 323] width 62 height 29
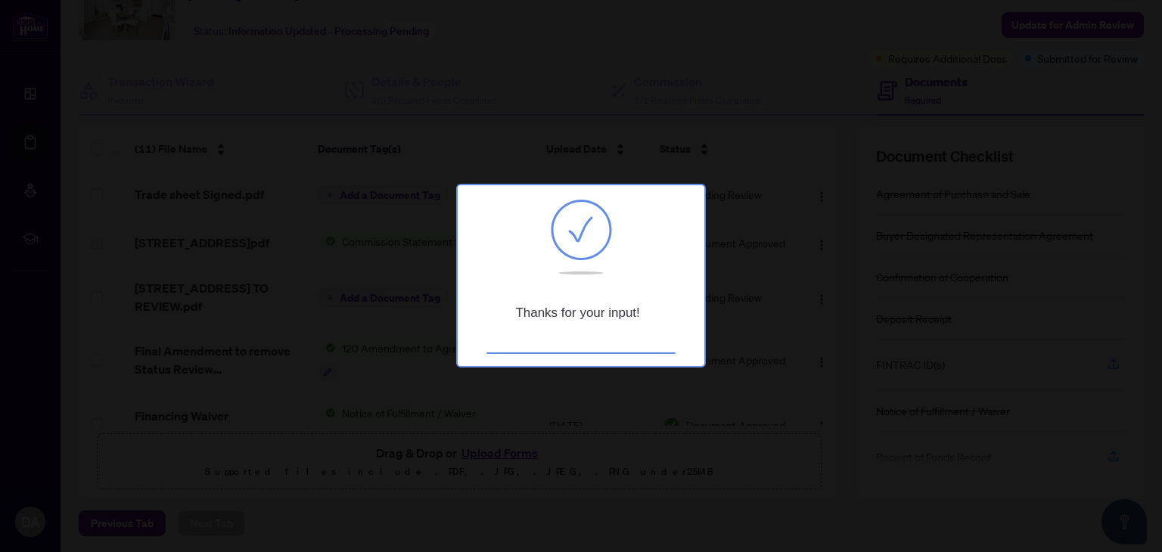
click at [281, 303] on div at bounding box center [581, 276] width 1162 height 552
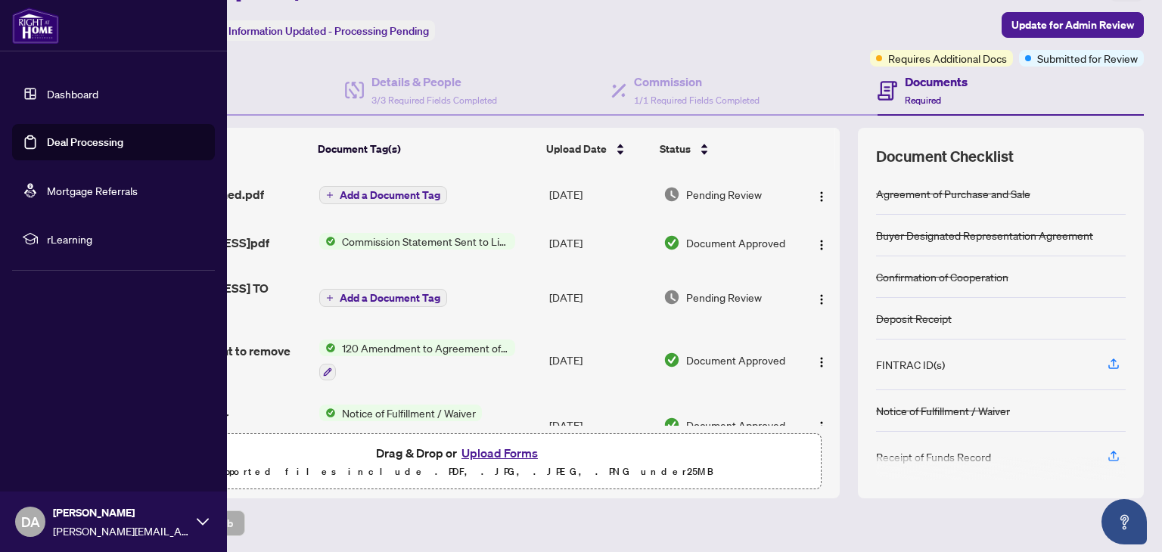
click at [73, 87] on link "Dashboard" at bounding box center [72, 94] width 51 height 14
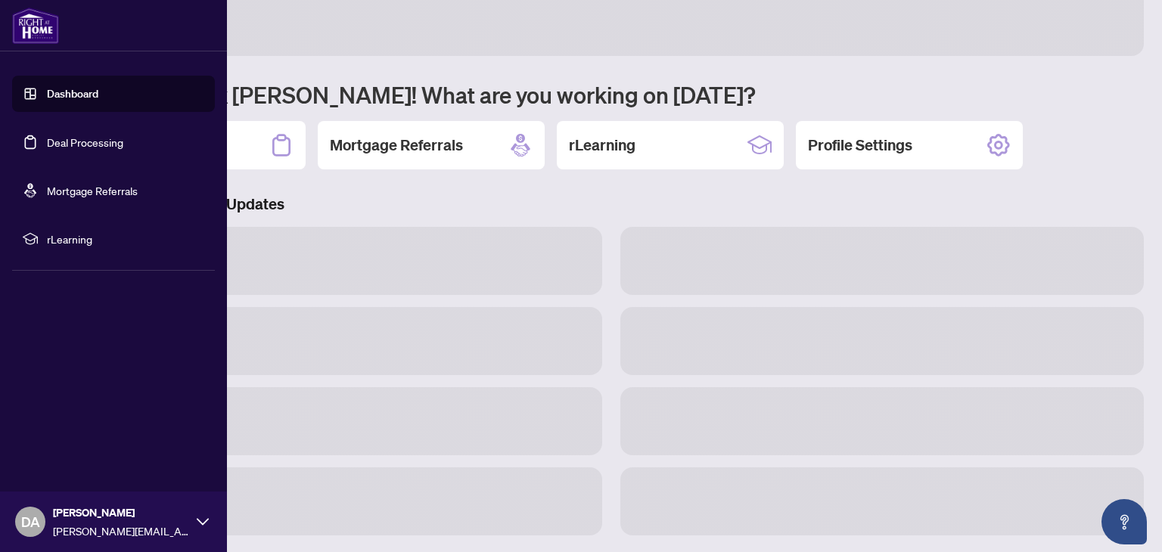
scroll to position [79, 0]
